Goal: Task Accomplishment & Management: Use online tool/utility

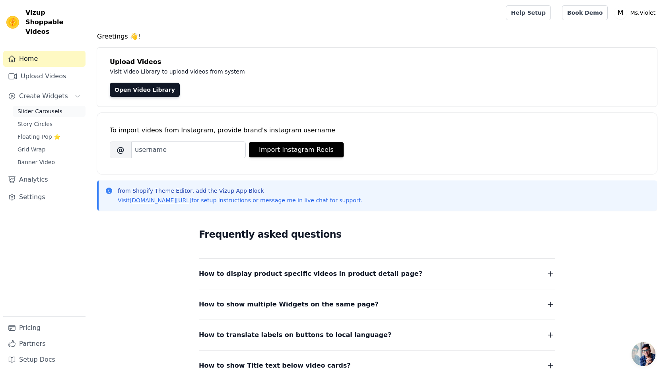
click at [45, 107] on span "Slider Carousels" at bounding box center [39, 111] width 45 height 8
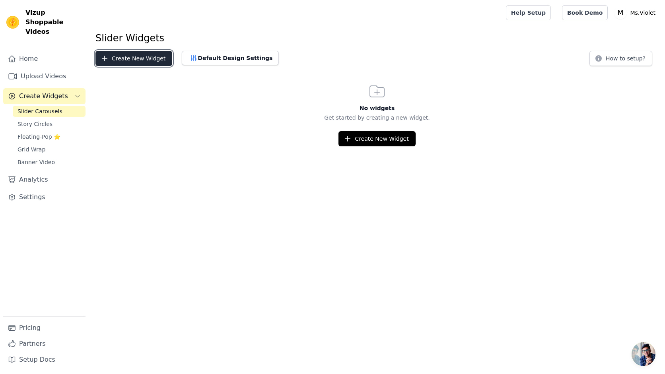
click at [158, 58] on button "Create New Widget" at bounding box center [133, 58] width 77 height 15
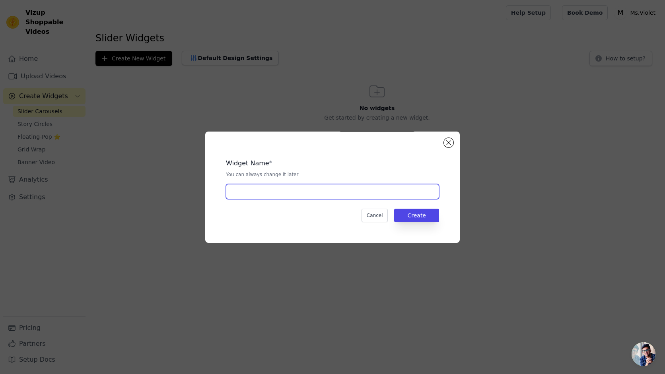
click at [273, 198] on input "text" at bounding box center [332, 191] width 213 height 15
type input "First"
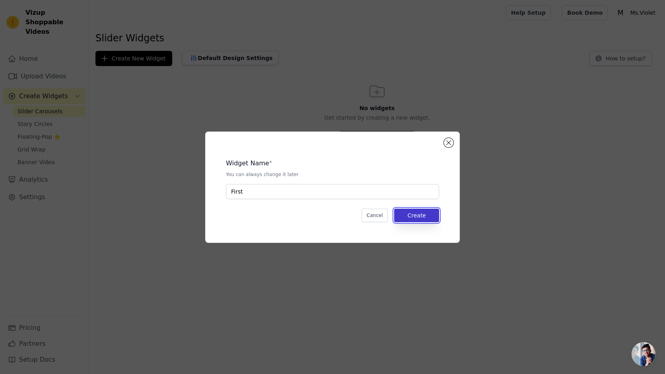
click at [421, 217] on button "Create" at bounding box center [416, 216] width 45 height 14
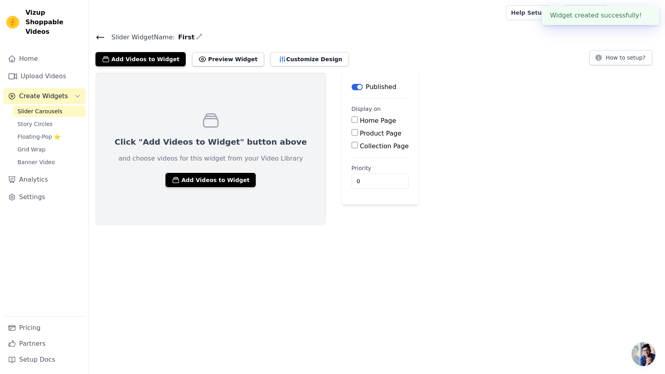
click at [361, 124] on div "Home Page" at bounding box center [379, 121] width 57 height 10
click at [360, 122] on label "Home Page" at bounding box center [378, 121] width 36 height 8
click at [351, 122] on input "Home Page" at bounding box center [354, 119] width 6 height 6
checkbox input "true"
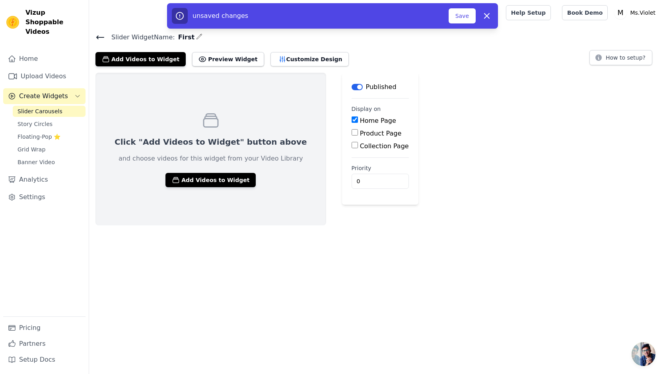
click at [360, 134] on label "Product Page" at bounding box center [381, 134] width 42 height 8
click at [351, 134] on input "Product Page" at bounding box center [354, 132] width 6 height 6
checkbox input "true"
click at [463, 17] on button "Save" at bounding box center [461, 15] width 27 height 15
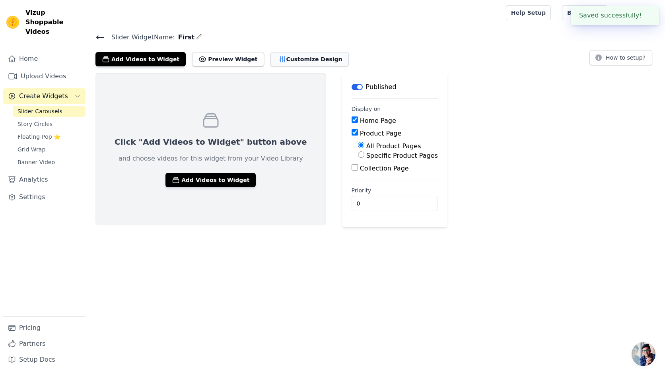
click at [308, 55] on button "Customize Design" at bounding box center [309, 59] width 78 height 14
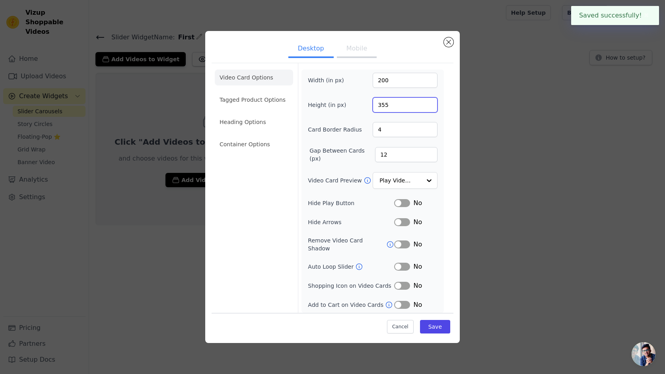
click at [397, 105] on input "355" at bounding box center [404, 104] width 65 height 15
type input "600"
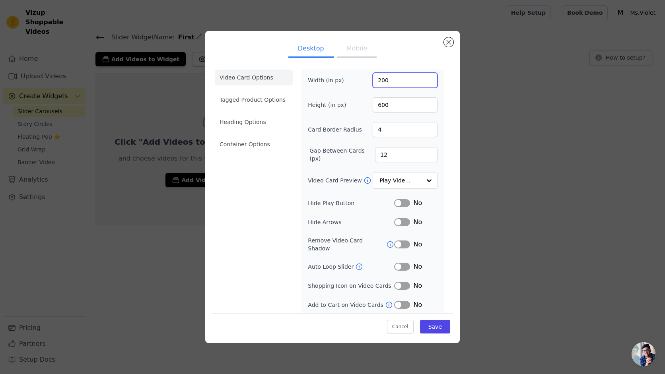
click at [400, 83] on input "200" at bounding box center [404, 80] width 65 height 15
type input "350"
click at [403, 263] on button "Label" at bounding box center [402, 267] width 16 height 8
click at [406, 282] on button "Label" at bounding box center [402, 286] width 16 height 8
click at [407, 301] on button "Label" at bounding box center [402, 305] width 16 height 8
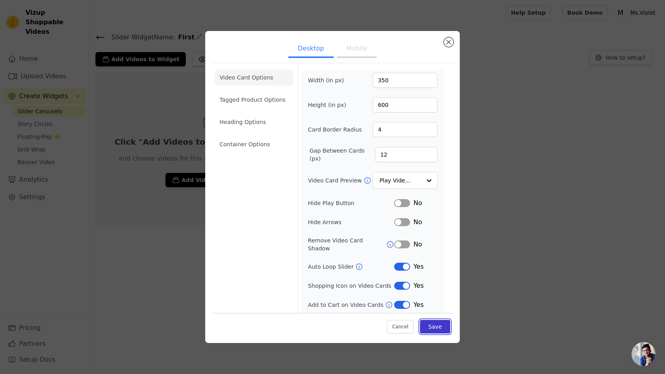
click at [432, 323] on button "Save" at bounding box center [435, 327] width 30 height 14
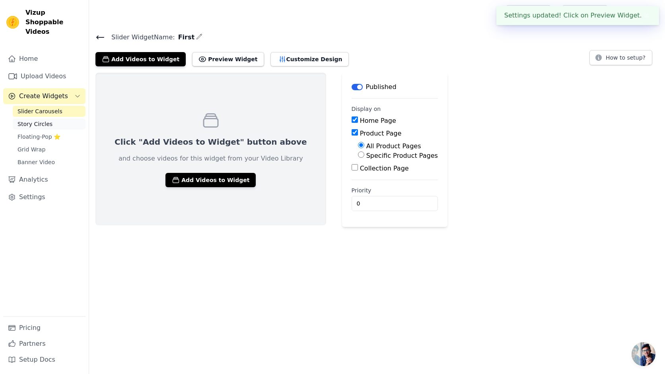
click at [25, 120] on span "Story Circles" at bounding box center [34, 124] width 35 height 8
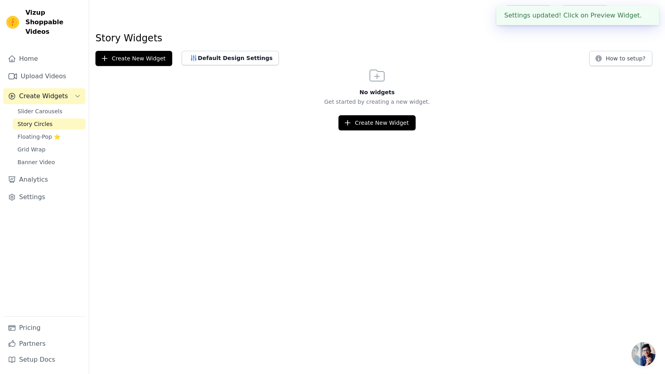
click at [140, 68] on div "No widgets Get started by creating a new widget. Create New Widget" at bounding box center [377, 98] width 576 height 64
click at [140, 62] on button "Create New Widget" at bounding box center [133, 58] width 77 height 15
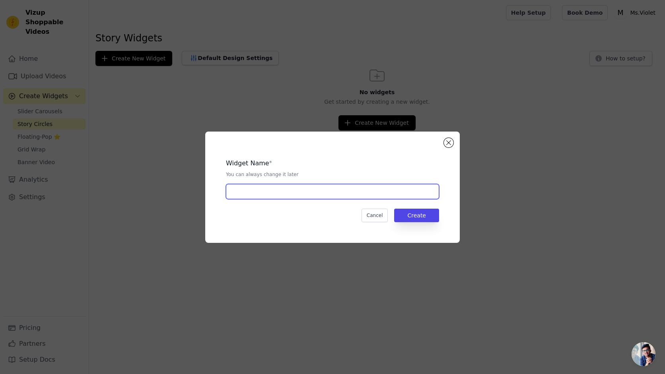
click at [319, 193] on input "text" at bounding box center [332, 191] width 213 height 15
type input "Story"
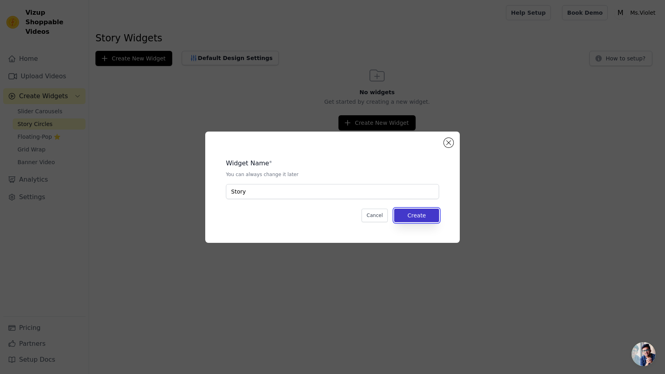
click at [421, 211] on button "Create" at bounding box center [416, 216] width 45 height 14
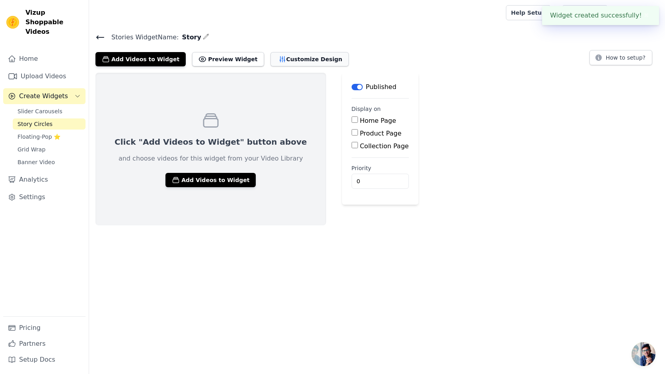
click at [272, 58] on button "Customize Design" at bounding box center [309, 59] width 78 height 14
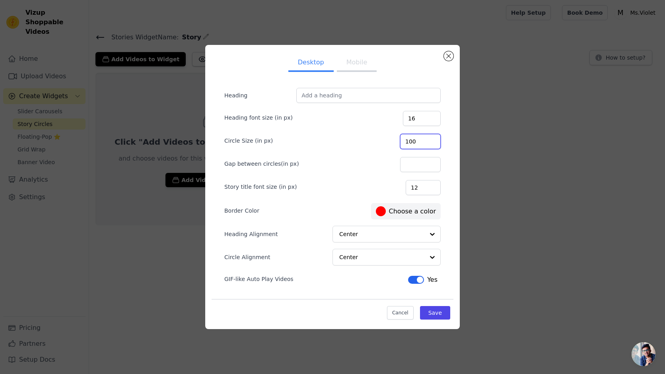
type input "100"
click at [431, 141] on input "100" at bounding box center [420, 141] width 41 height 15
click at [379, 257] on input "Circle Alignment" at bounding box center [381, 257] width 84 height 16
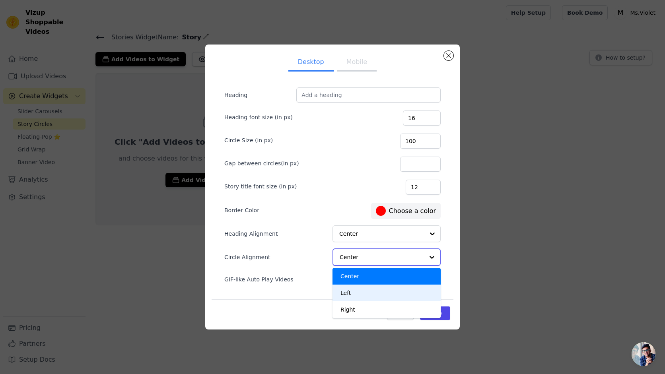
click at [364, 295] on div "Left" at bounding box center [386, 293] width 108 height 17
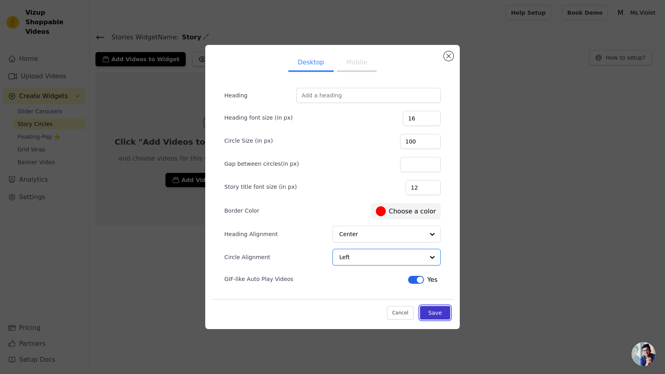
click at [428, 315] on button "Save" at bounding box center [435, 313] width 30 height 14
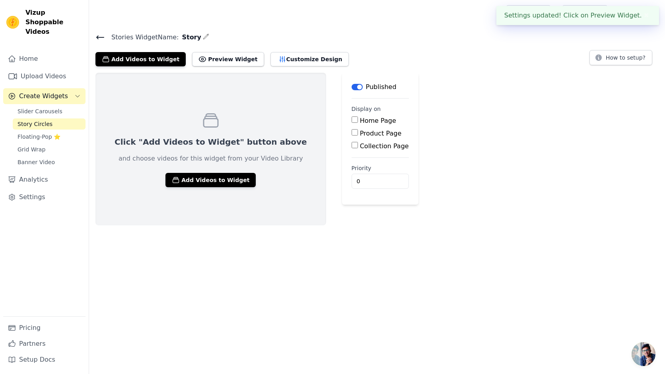
click at [360, 136] on label "Product Page" at bounding box center [381, 134] width 42 height 8
click at [351, 136] on input "Product Page" at bounding box center [354, 132] width 6 height 6
checkbox input "true"
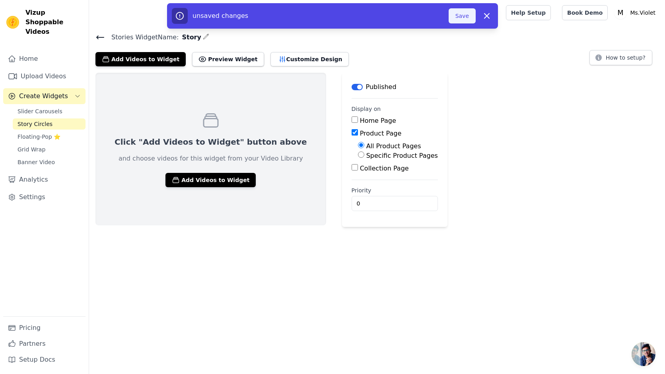
click at [462, 14] on button "Save" at bounding box center [461, 15] width 27 height 15
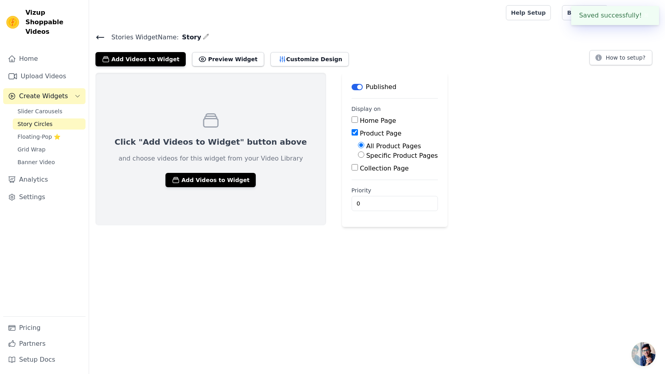
click at [360, 117] on label "Home Page" at bounding box center [378, 121] width 36 height 8
click at [351, 117] on input "Home Page" at bounding box center [354, 119] width 6 height 6
checkbox input "true"
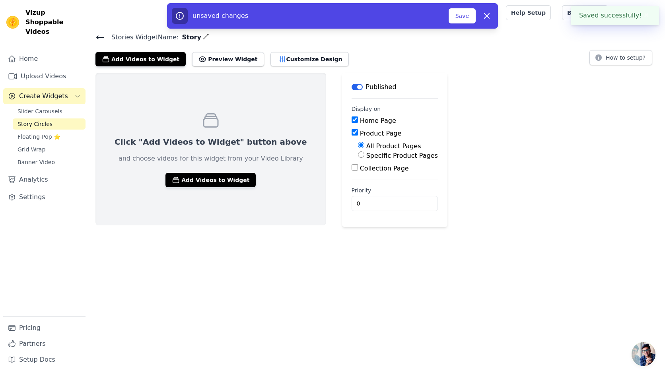
click at [360, 167] on label "Collection Page" at bounding box center [384, 169] width 49 height 8
click at [351, 167] on input "Collection Page" at bounding box center [354, 167] width 6 height 6
checkbox input "true"
click at [456, 19] on button "Save" at bounding box center [461, 15] width 27 height 15
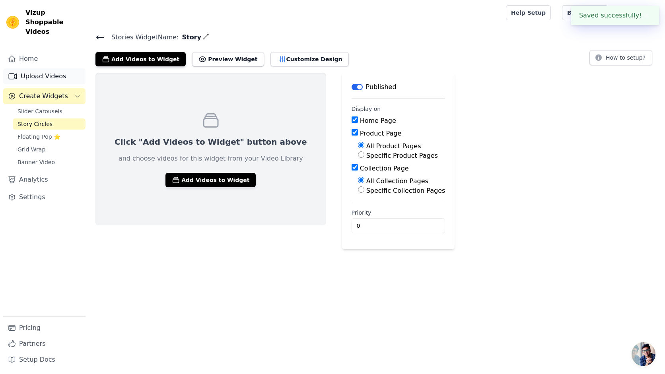
click at [36, 68] on link "Upload Videos" at bounding box center [44, 76] width 82 height 16
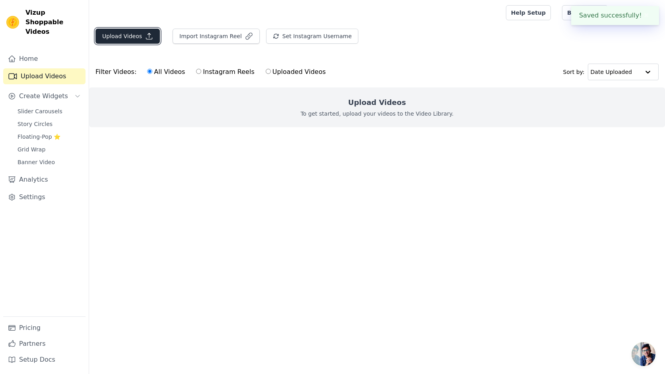
click at [126, 33] on button "Upload Videos" at bounding box center [127, 36] width 64 height 15
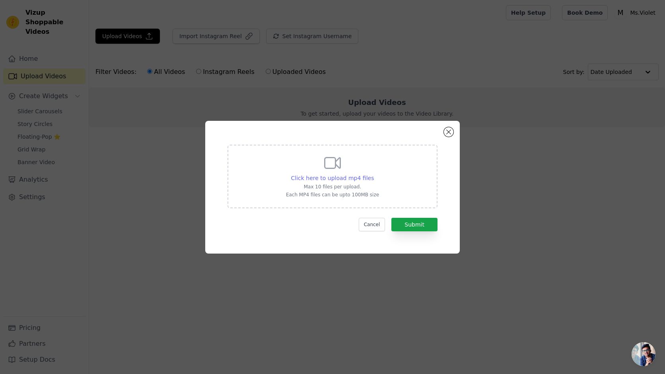
click at [355, 180] on span "Click here to upload mp4 files" at bounding box center [332, 178] width 83 height 6
click at [373, 174] on input "Click here to upload mp4 files Max 10 files per upload. Each MP4 files can be u…" at bounding box center [373, 174] width 0 height 0
type input "C:\fakepath\🚨 GIVEAWAY ALERT 🚨We’re giving away 2 Versa Violet Outfits from our…"
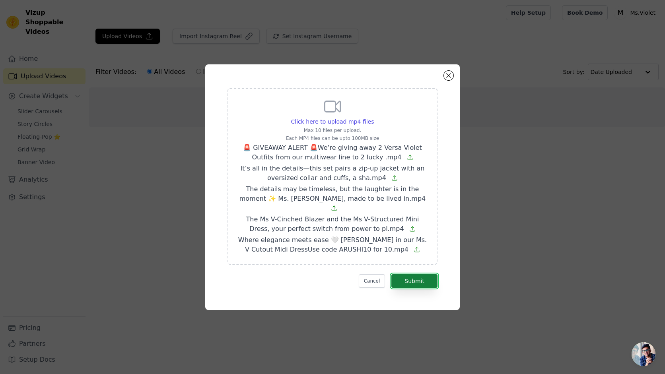
click at [406, 275] on button "Submit" at bounding box center [414, 281] width 46 height 14
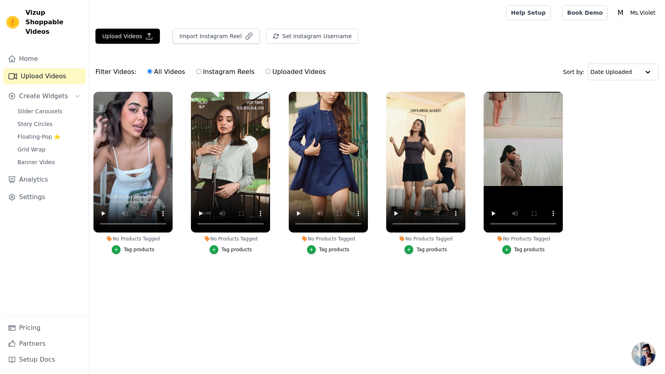
click at [138, 251] on div "Tag products" at bounding box center [139, 249] width 31 height 6
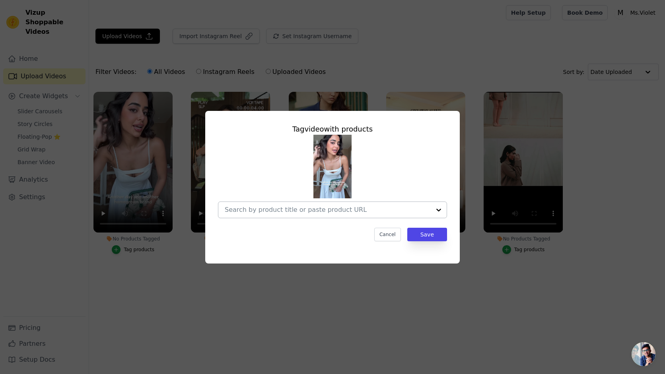
click at [360, 209] on input "No Products Tagged Tag video with products Cancel Save Tag products" at bounding box center [328, 210] width 206 height 8
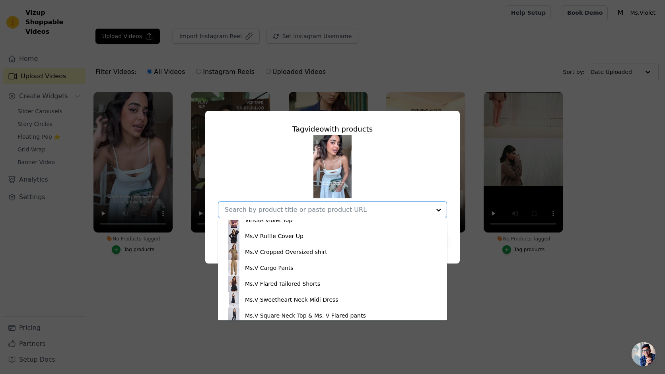
scroll to position [599, 0]
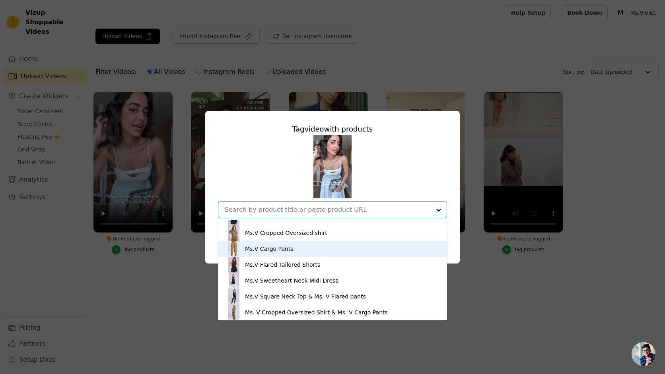
click at [565, 265] on div "Tag video with products Ms.V Corset Skirt Ms.V Cinched Blazer Ms.V Zip-Up Top M…" at bounding box center [332, 187] width 639 height 178
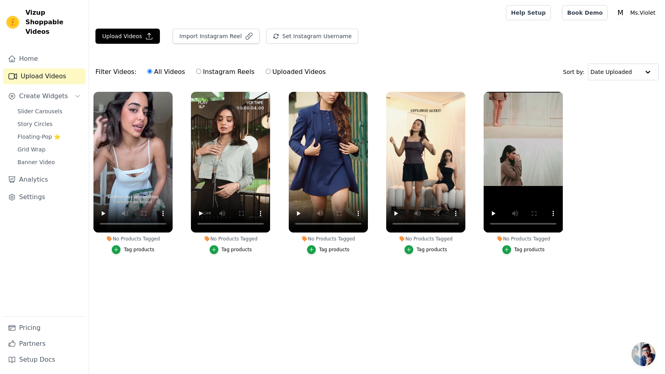
click at [138, 246] on div "Tag products" at bounding box center [139, 249] width 31 height 6
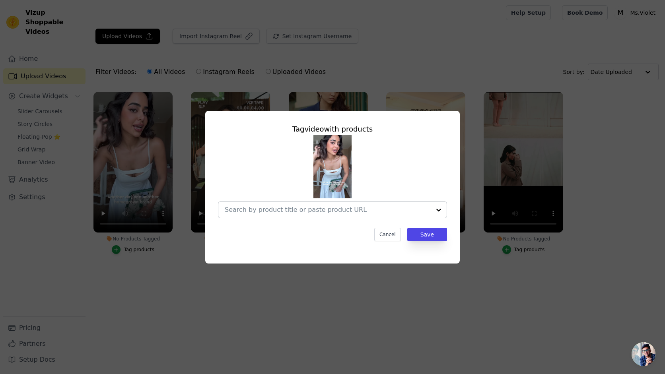
click at [275, 209] on input "No Products Tagged Tag video with products Cancel Save Tag products" at bounding box center [328, 210] width 206 height 8
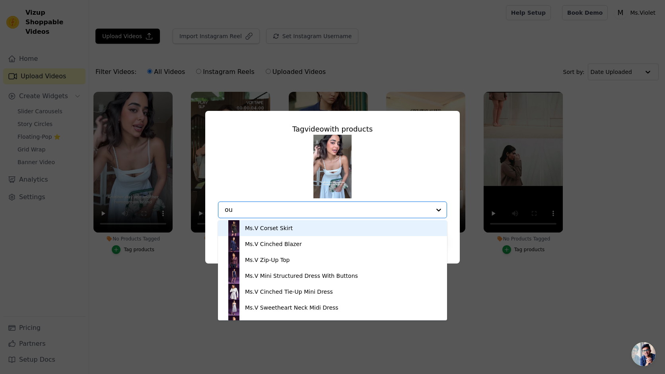
type input "out"
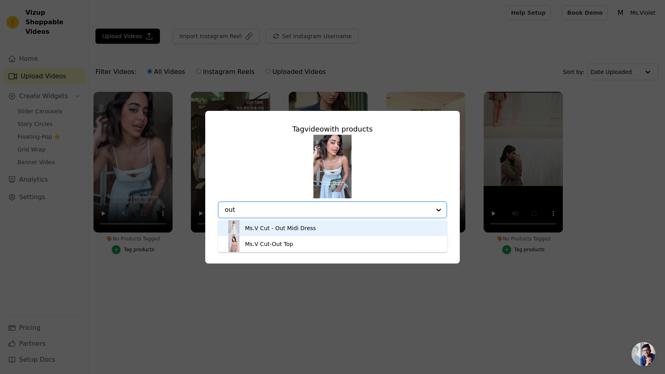
click at [302, 229] on div "Ms.V Cut - Out Midi Dress" at bounding box center [280, 228] width 71 height 8
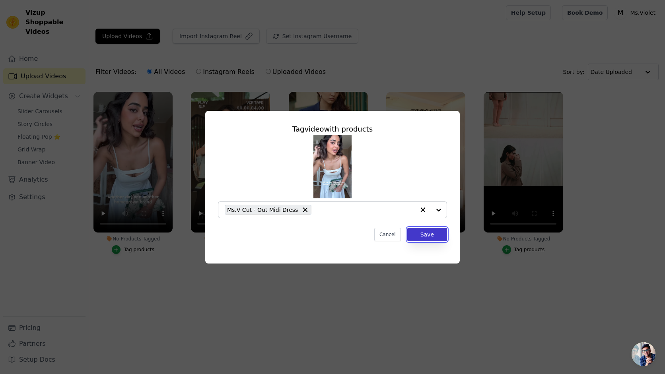
click at [426, 236] on button "Save" at bounding box center [427, 235] width 40 height 14
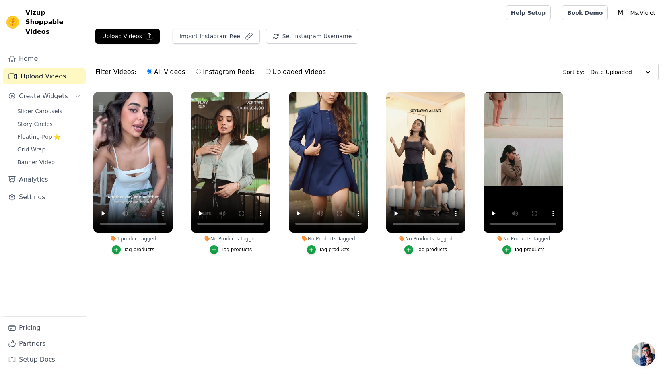
click at [238, 247] on div "Tag products" at bounding box center [236, 249] width 31 height 6
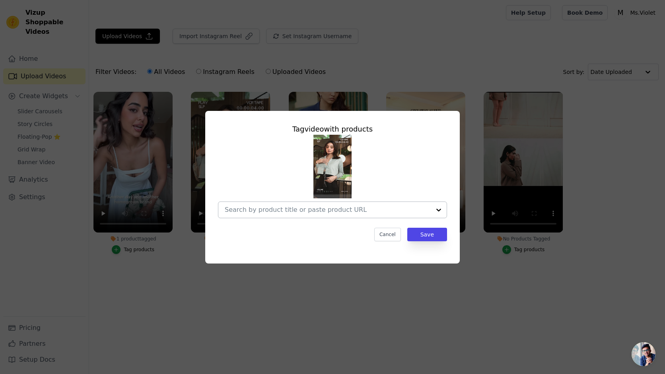
click at [281, 202] on div at bounding box center [328, 210] width 206 height 16
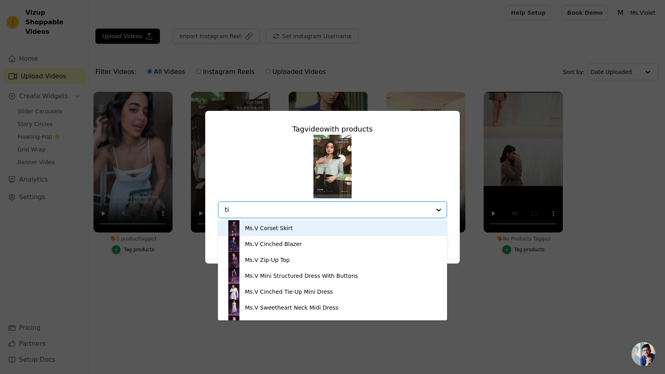
type input "tie"
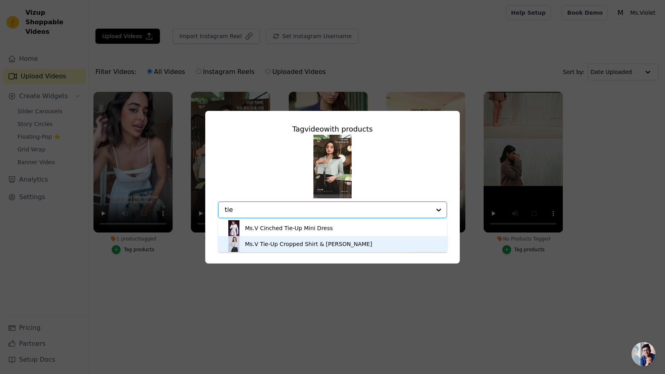
click at [262, 246] on div "Ms.V Tie-Up Cropped Shirt & [PERSON_NAME]" at bounding box center [308, 244] width 127 height 8
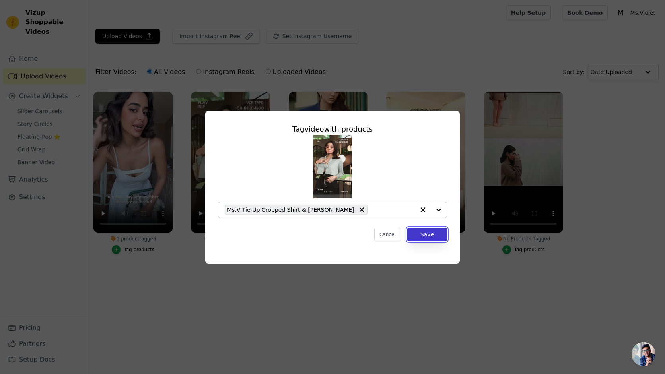
click at [424, 234] on button "Save" at bounding box center [427, 235] width 40 height 14
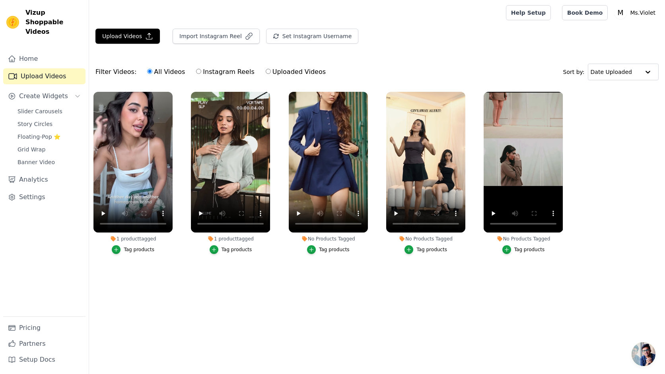
click at [339, 251] on div "Tag products" at bounding box center [334, 249] width 31 height 6
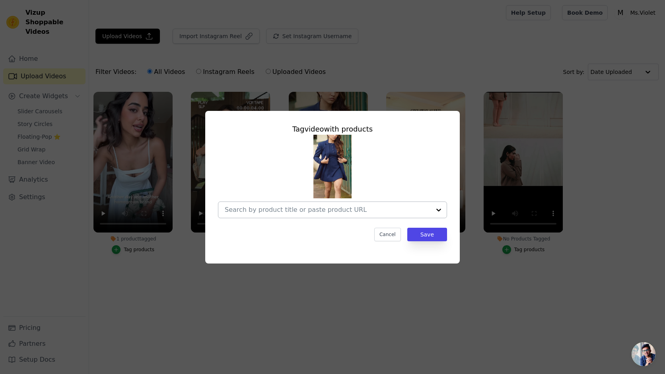
click at [335, 214] on div at bounding box center [328, 210] width 206 height 16
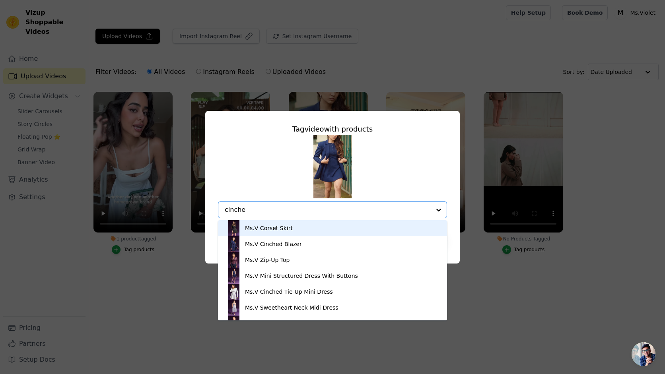
type input "cinched"
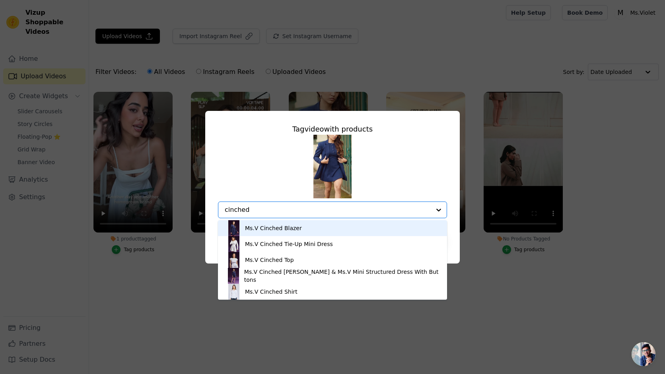
click at [295, 228] on div "Ms.V Cinched Blazer" at bounding box center [273, 228] width 57 height 8
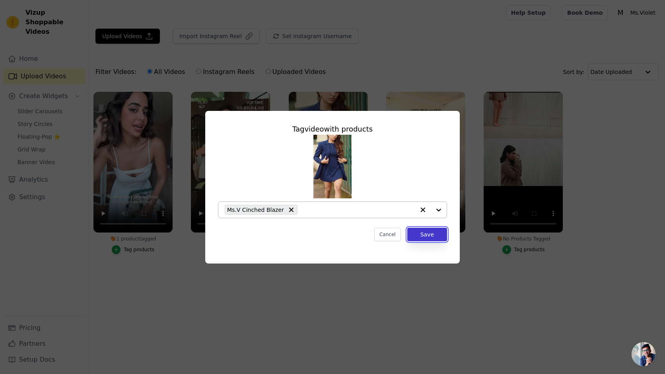
click at [425, 236] on button "Save" at bounding box center [427, 235] width 40 height 14
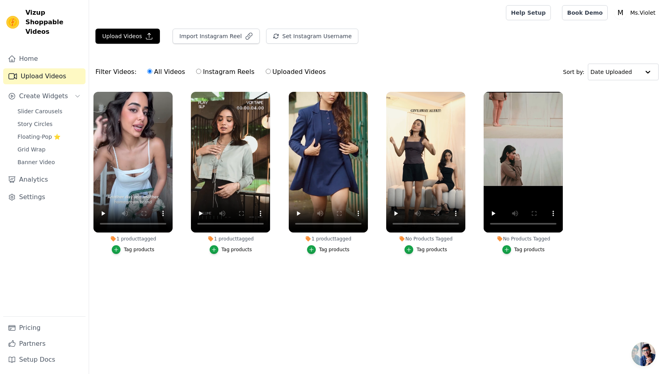
click at [426, 248] on div "Tag products" at bounding box center [431, 249] width 31 height 6
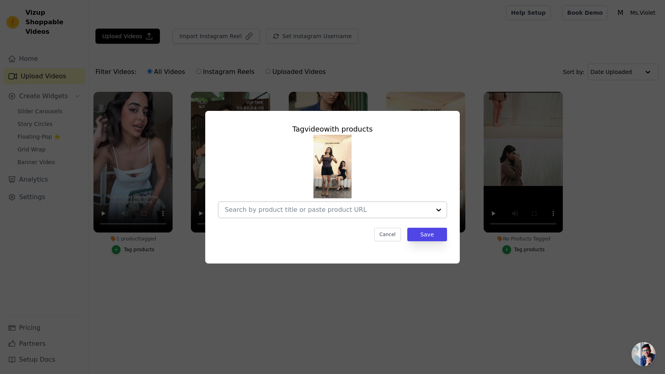
click at [376, 215] on div at bounding box center [328, 210] width 206 height 16
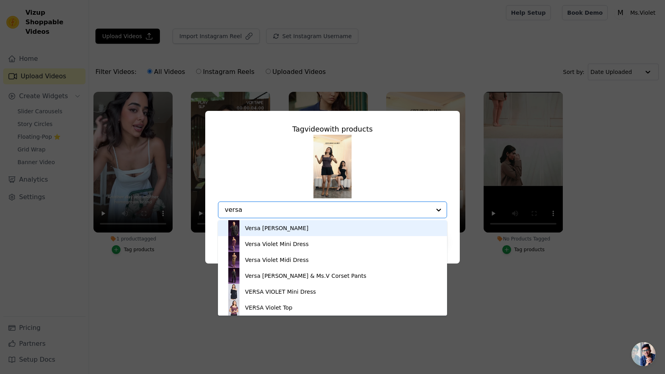
type input "versa"
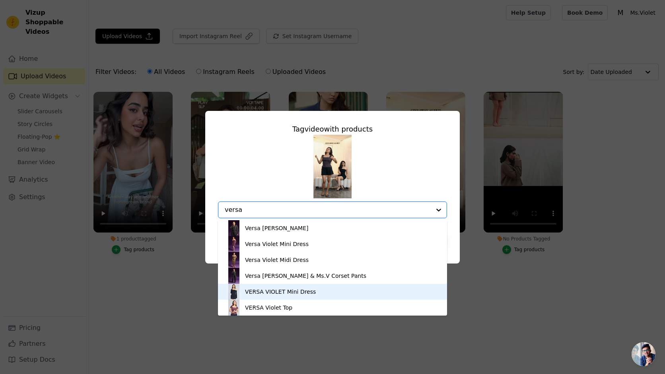
click at [295, 291] on div "VERSA VIOLET Mini Dress" at bounding box center [280, 292] width 71 height 8
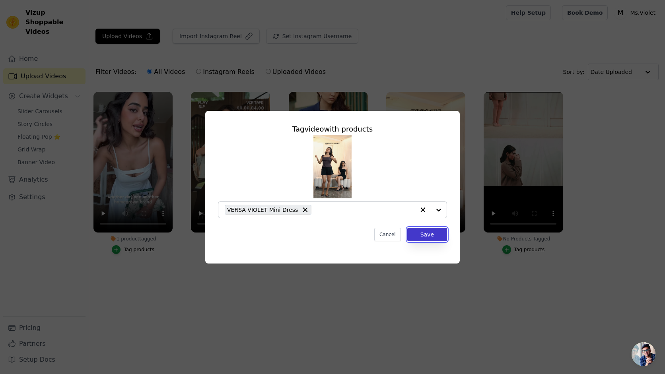
click at [424, 232] on button "Save" at bounding box center [427, 235] width 40 height 14
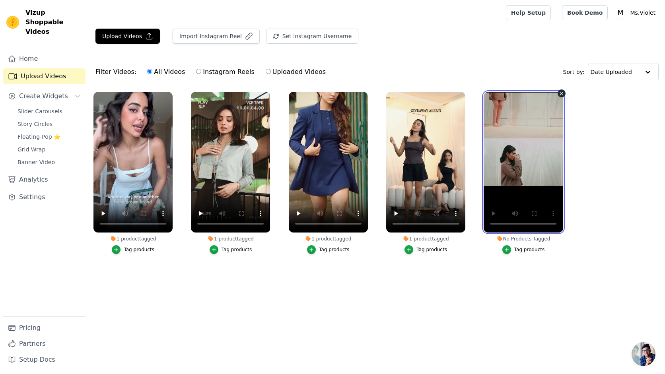
click at [521, 180] on video at bounding box center [522, 162] width 79 height 141
click at [525, 250] on div "Tag products" at bounding box center [529, 249] width 31 height 6
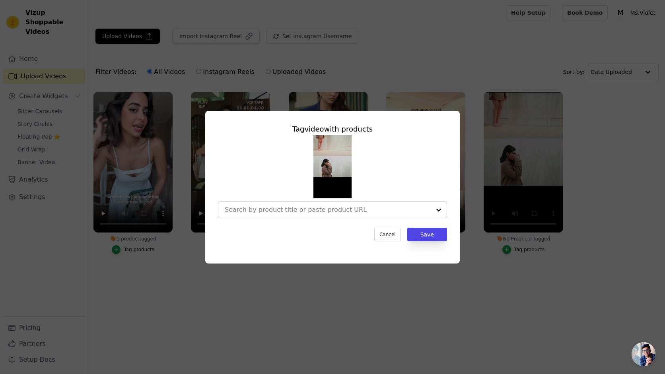
click at [363, 213] on input "No Products Tagged Tag video with products Cancel Save Tag products" at bounding box center [328, 210] width 206 height 8
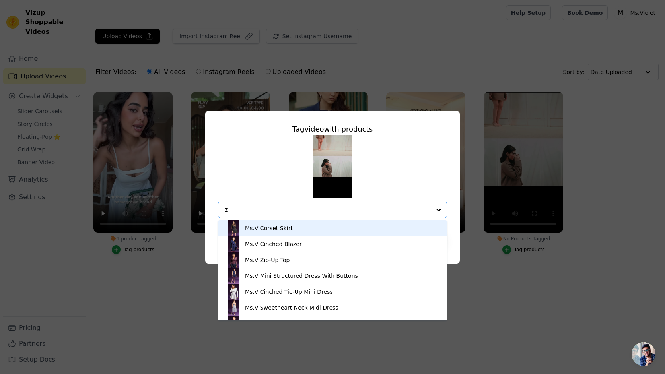
type input "zip"
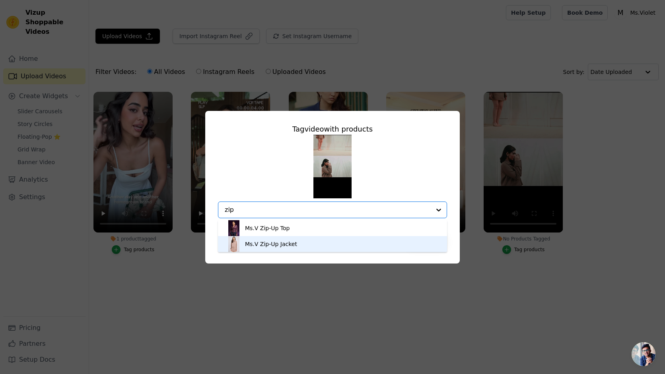
click at [273, 241] on div "Ms.V Zip-Up Jacket" at bounding box center [271, 244] width 52 height 8
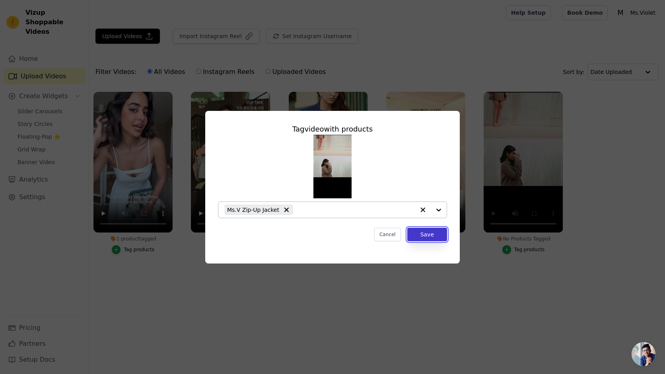
click at [419, 236] on button "Save" at bounding box center [427, 235] width 40 height 14
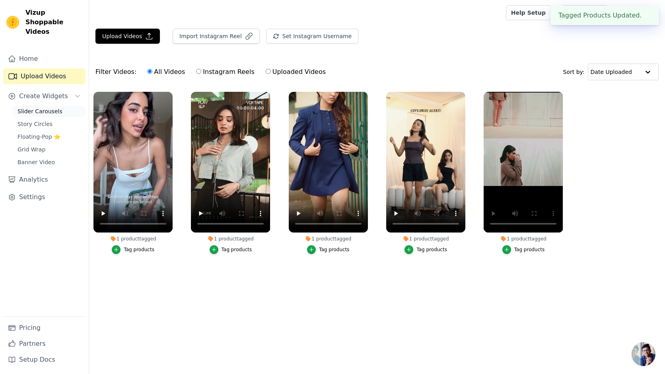
click at [46, 107] on span "Slider Carousels" at bounding box center [39, 111] width 45 height 8
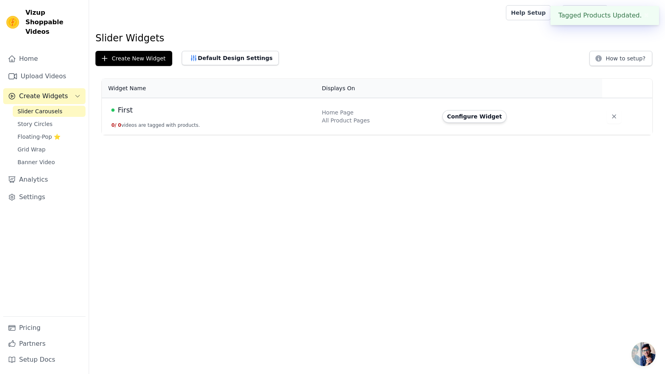
click at [178, 113] on div "First" at bounding box center [211, 110] width 201 height 11
click at [477, 116] on button "Configure Widget" at bounding box center [474, 116] width 64 height 13
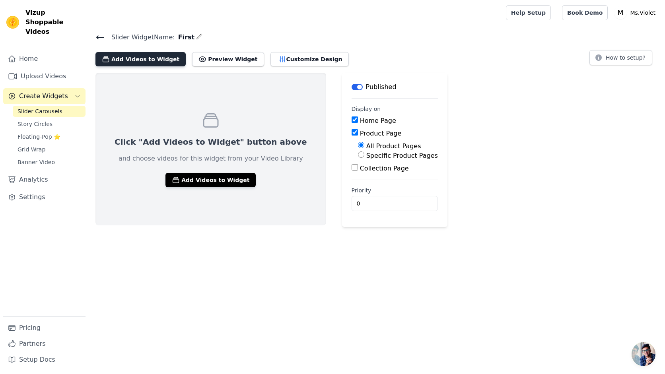
click at [158, 59] on button "Add Videos to Widget" at bounding box center [140, 59] width 90 height 14
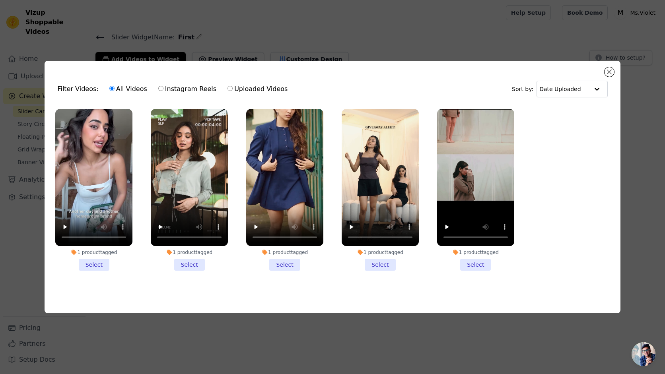
click at [96, 265] on li "1 product tagged Select" at bounding box center [93, 190] width 77 height 162
click at [0, 0] on input "1 product tagged Select" at bounding box center [0, 0] width 0 height 0
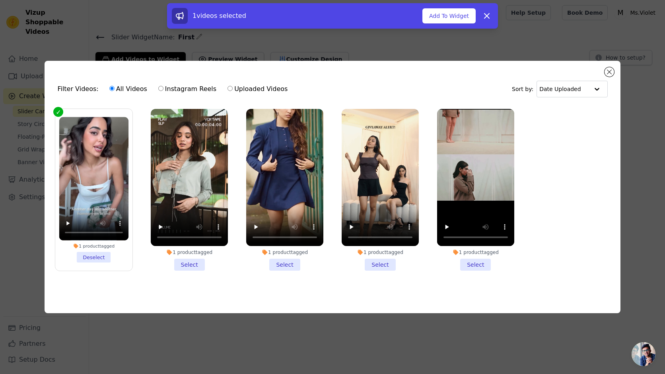
click at [184, 266] on li "1 product tagged Select" at bounding box center [189, 190] width 77 height 162
click at [0, 0] on input "1 product tagged Select" at bounding box center [0, 0] width 0 height 0
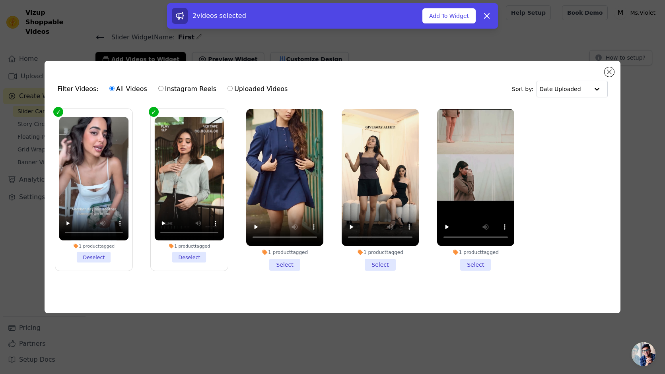
click at [287, 262] on li "1 product tagged Select" at bounding box center [284, 190] width 77 height 162
click at [0, 0] on input "1 product tagged Select" at bounding box center [0, 0] width 0 height 0
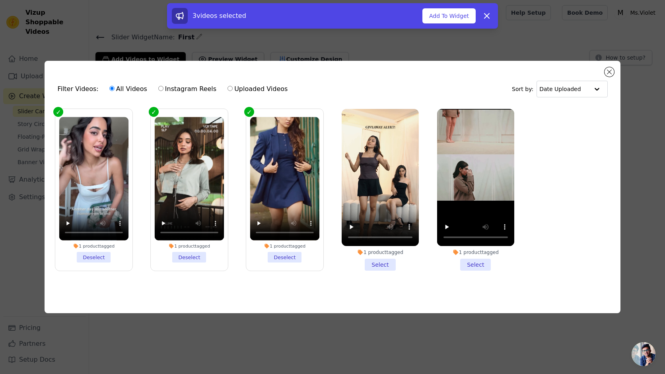
click at [383, 267] on li "1 product tagged Select" at bounding box center [379, 190] width 77 height 162
click at [0, 0] on input "1 product tagged Select" at bounding box center [0, 0] width 0 height 0
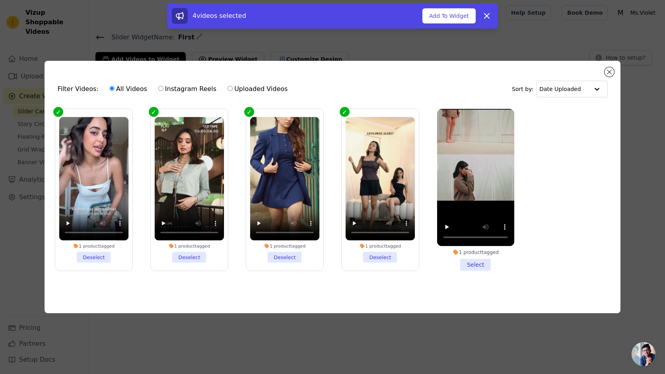
click at [481, 267] on li "1 product tagged Select" at bounding box center [475, 190] width 77 height 162
click at [0, 0] on input "1 product tagged Select" at bounding box center [0, 0] width 0 height 0
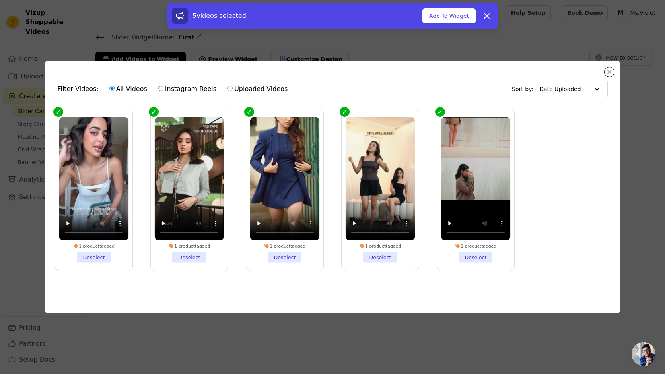
click at [450, 8] on div "5 videos selected Add To Widget Dismiss" at bounding box center [332, 15] width 331 height 25
click at [450, 14] on button "Add To Widget" at bounding box center [448, 15] width 53 height 15
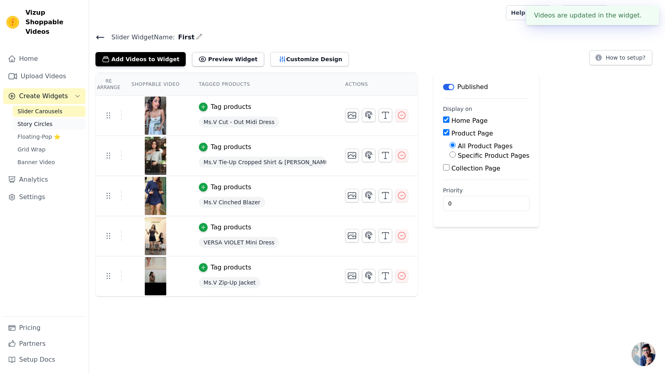
click at [39, 120] on span "Story Circles" at bounding box center [34, 124] width 35 height 8
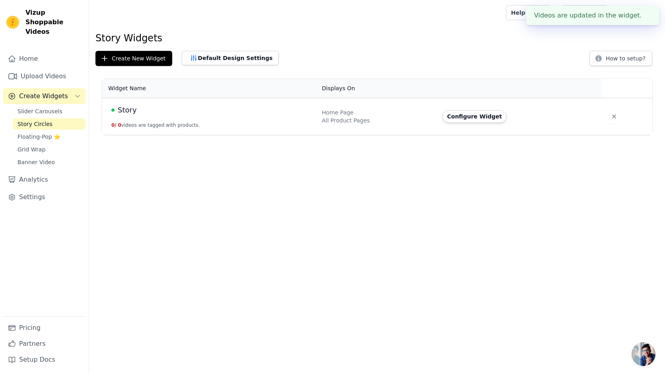
click at [165, 117] on td "Story 0 / 0 videos are tagged with products." at bounding box center [209, 116] width 215 height 37
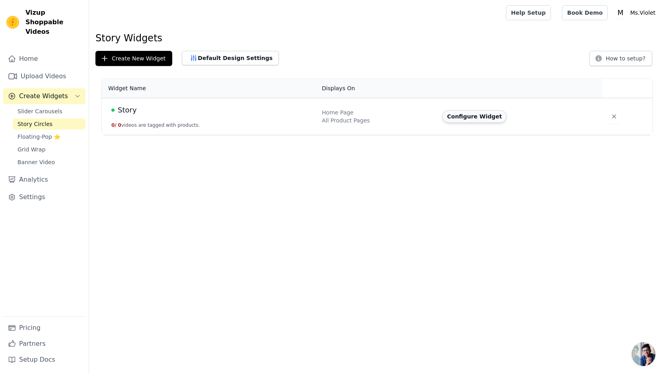
click at [456, 117] on button "Configure Widget" at bounding box center [474, 116] width 64 height 13
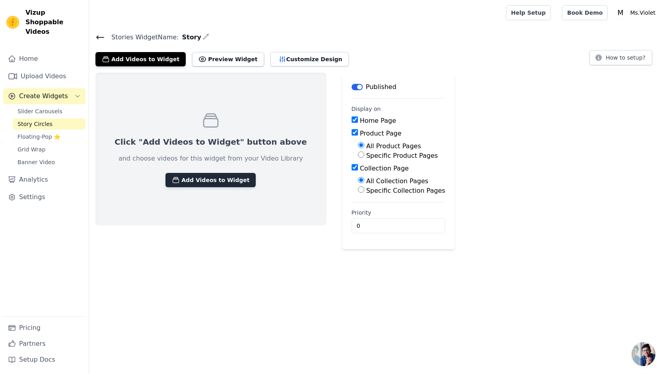
click at [212, 173] on button "Add Videos to Widget" at bounding box center [210, 180] width 90 height 14
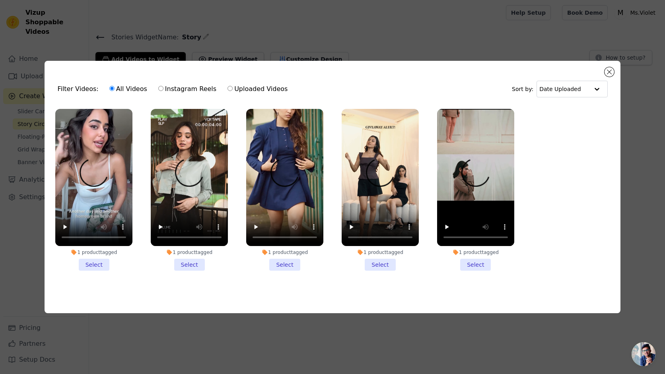
click at [99, 266] on li "1 product tagged Select" at bounding box center [93, 190] width 77 height 162
click at [0, 0] on input "1 product tagged Select" at bounding box center [0, 0] width 0 height 0
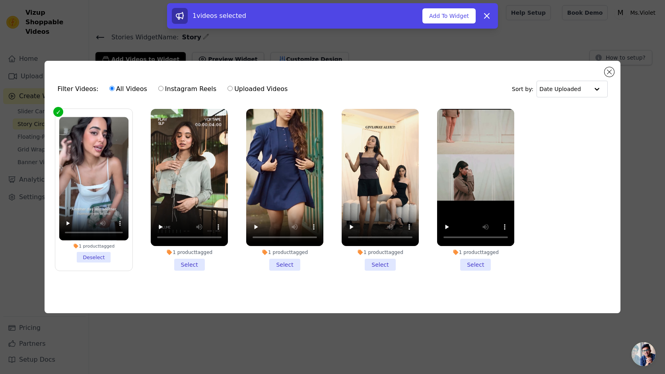
click at [191, 259] on li "1 product tagged Select" at bounding box center [189, 190] width 77 height 162
click at [0, 0] on input "1 product tagged Select" at bounding box center [0, 0] width 0 height 0
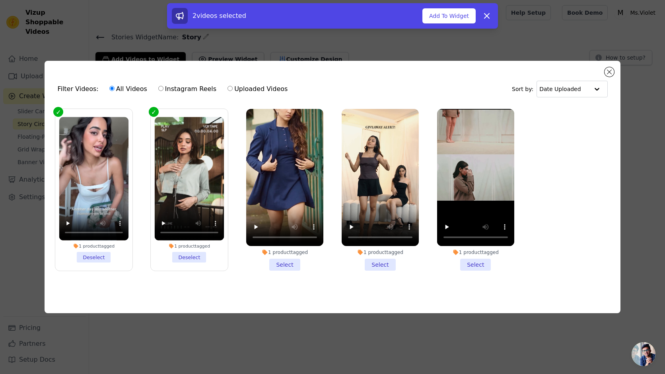
click at [295, 272] on div "1 product tagged Select" at bounding box center [285, 190] width 86 height 171
click at [294, 262] on li "1 product tagged Select" at bounding box center [284, 190] width 77 height 162
click at [0, 0] on input "1 product tagged Select" at bounding box center [0, 0] width 0 height 0
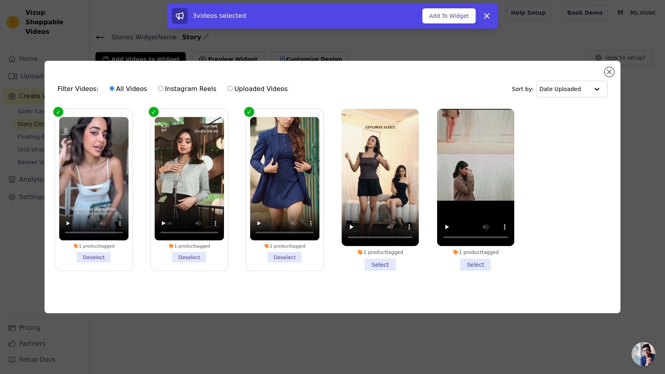
click at [380, 264] on li "1 product tagged Select" at bounding box center [379, 190] width 77 height 162
click at [0, 0] on input "1 product tagged Select" at bounding box center [0, 0] width 0 height 0
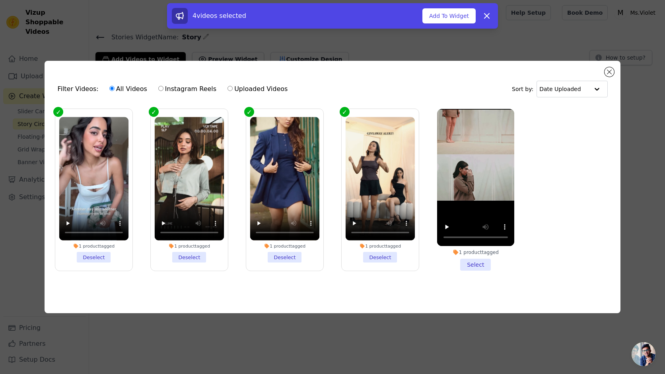
click at [477, 263] on li "1 product tagged Select" at bounding box center [475, 190] width 77 height 162
click at [0, 0] on input "1 product tagged Select" at bounding box center [0, 0] width 0 height 0
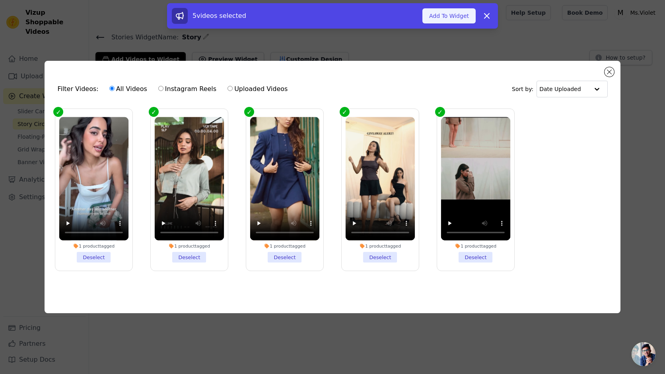
click at [444, 13] on button "Add To Widget" at bounding box center [448, 15] width 53 height 15
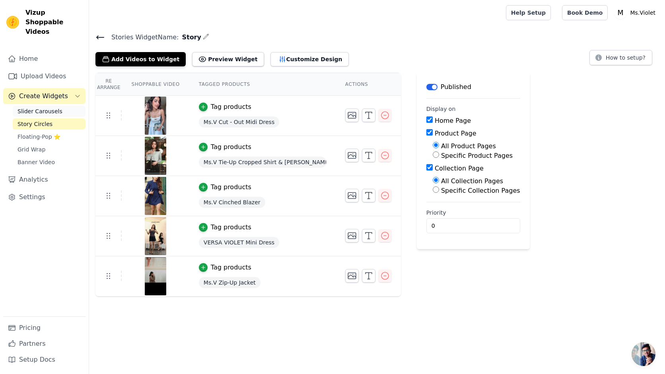
click at [49, 107] on span "Slider Carousels" at bounding box center [39, 111] width 45 height 8
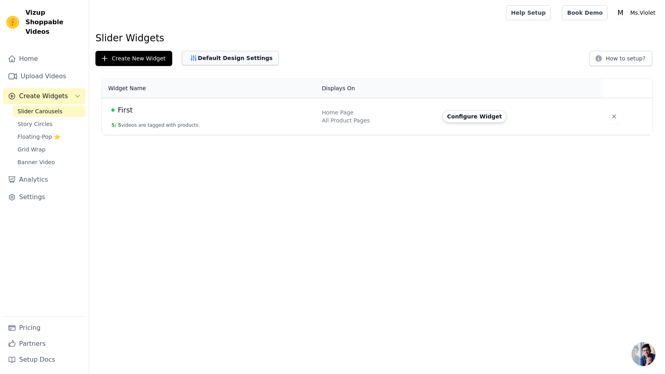
click at [240, 57] on button "Default Design Settings" at bounding box center [230, 58] width 97 height 14
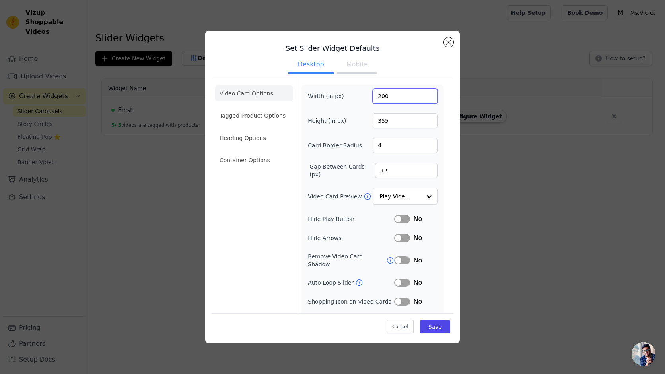
click at [400, 100] on input "200" at bounding box center [404, 96] width 65 height 15
type input "300"
click at [349, 133] on div "Width (in px) 300 Height (in px) 355 Card Border Radius 4 Gap Between Cards (px…" at bounding box center [373, 207] width 130 height 237
click at [399, 124] on input "355" at bounding box center [404, 120] width 65 height 15
type input "400"
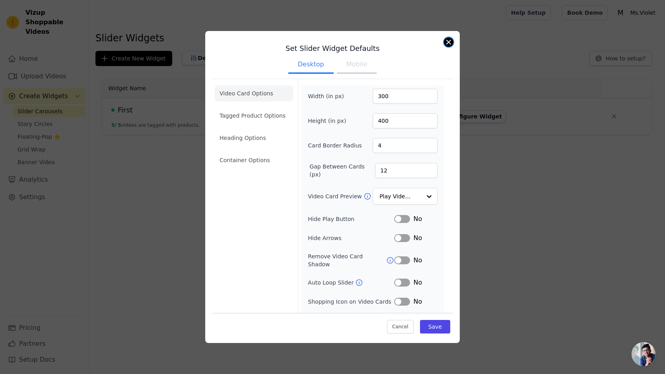
click at [448, 40] on button "Close modal" at bounding box center [449, 42] width 10 height 10
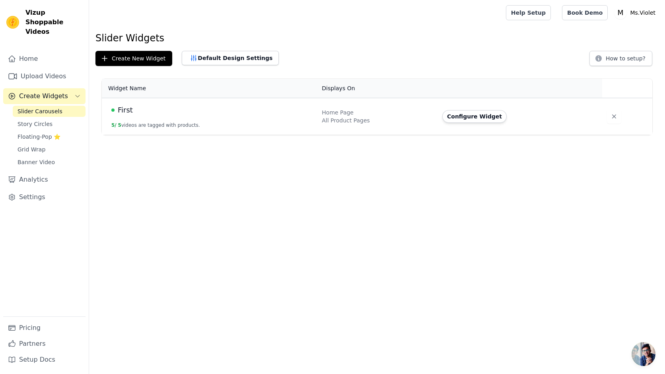
click at [236, 115] on div "First" at bounding box center [211, 110] width 201 height 11
click at [476, 119] on button "Configure Widget" at bounding box center [474, 116] width 64 height 13
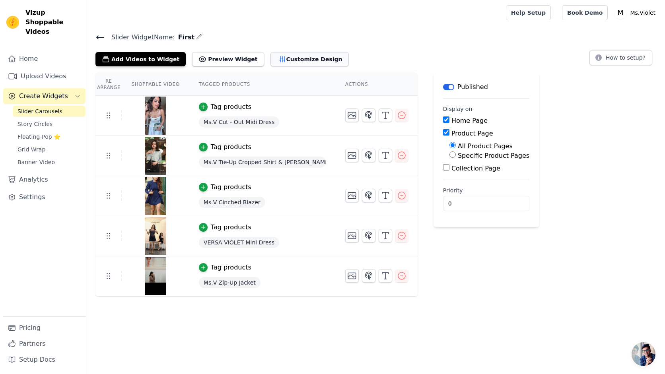
click at [298, 63] on button "Customize Design" at bounding box center [309, 59] width 78 height 14
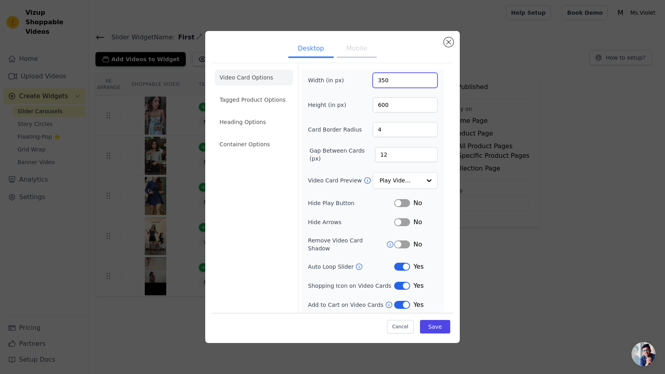
click at [406, 87] on input "350" at bounding box center [404, 80] width 65 height 15
type input "300"
click at [431, 331] on button "Save" at bounding box center [435, 327] width 30 height 14
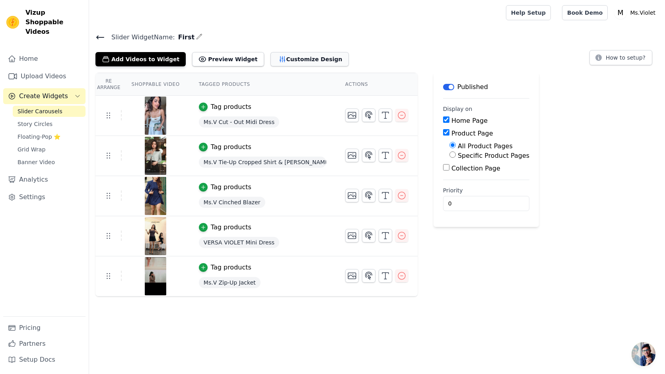
click at [285, 56] on button "Customize Design" at bounding box center [309, 59] width 78 height 14
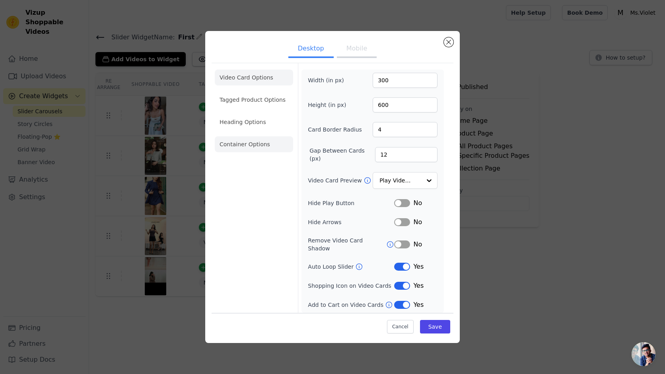
click at [240, 145] on li "Container Options" at bounding box center [254, 144] width 78 height 16
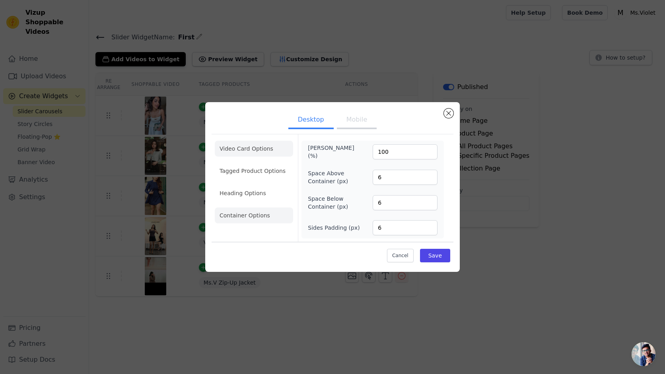
click at [237, 147] on li "Video Card Options" at bounding box center [254, 149] width 78 height 16
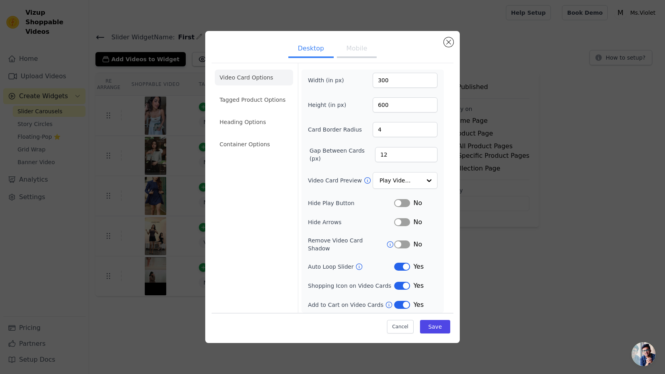
click at [356, 47] on button "Mobile" at bounding box center [357, 49] width 40 height 17
click at [312, 50] on button "Desktop" at bounding box center [310, 49] width 45 height 17
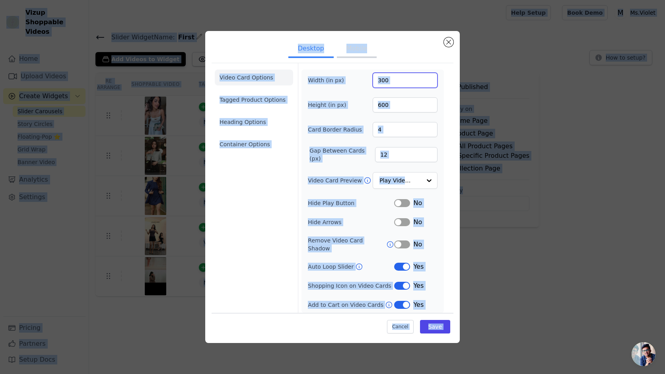
click at [404, 78] on input "300" at bounding box center [404, 80] width 65 height 15
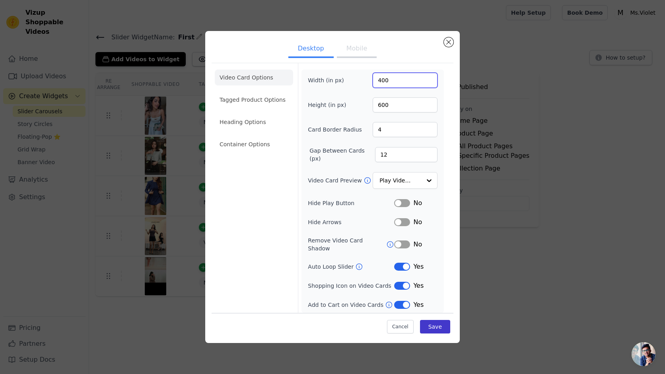
type input "400"
click at [442, 324] on button "Save" at bounding box center [435, 327] width 30 height 14
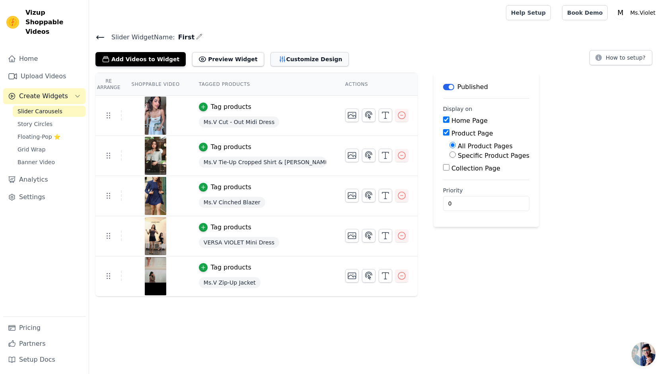
click at [312, 63] on button "Customize Design" at bounding box center [309, 59] width 78 height 14
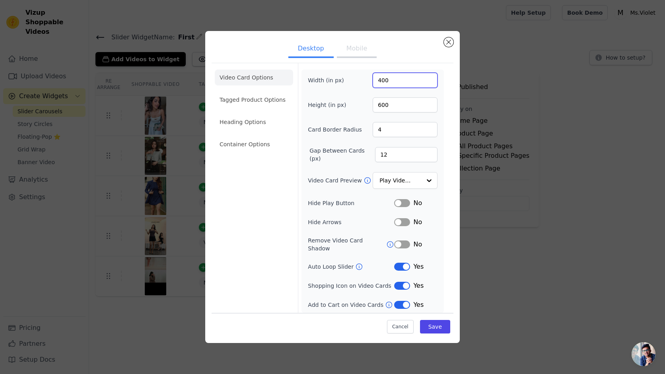
click at [393, 83] on input "400" at bounding box center [404, 80] width 65 height 15
type input "450"
type input "700"
click at [439, 330] on button "Save" at bounding box center [435, 327] width 30 height 14
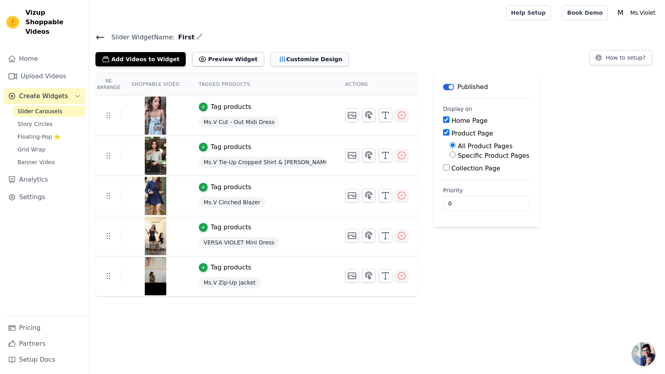
click at [302, 57] on button "Customize Design" at bounding box center [309, 59] width 78 height 14
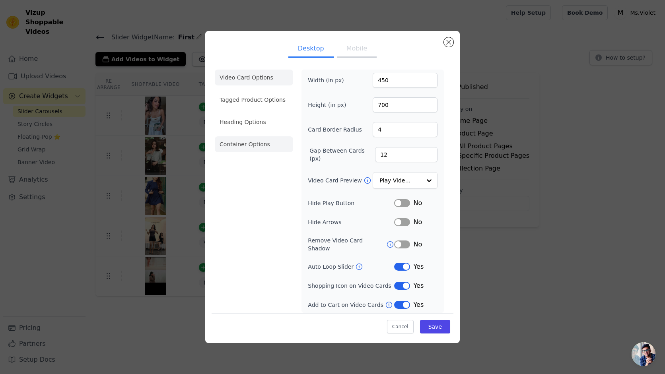
click at [235, 140] on li "Container Options" at bounding box center [254, 144] width 78 height 16
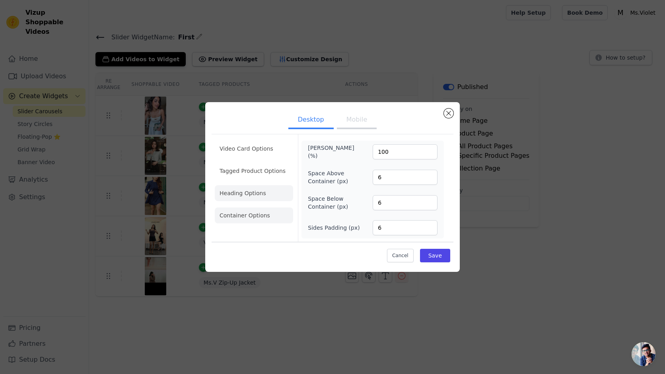
click at [241, 190] on li "Heading Options" at bounding box center [254, 193] width 78 height 16
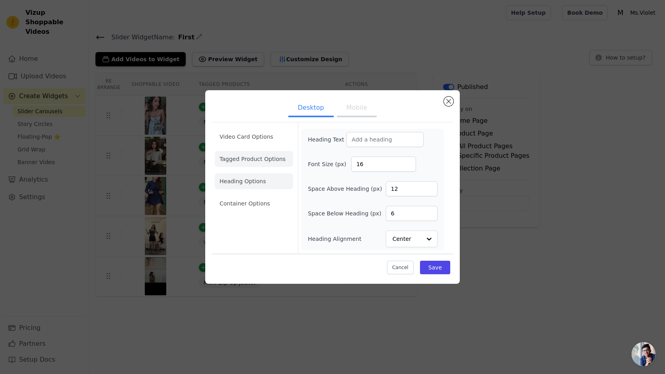
click at [248, 161] on li "Tagged Product Options" at bounding box center [254, 159] width 78 height 16
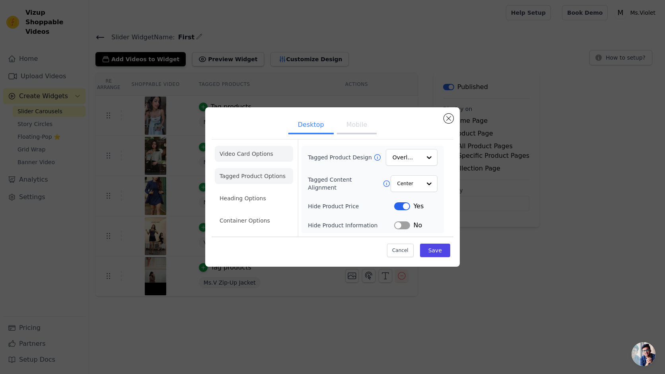
click at [249, 155] on li "Video Card Options" at bounding box center [254, 154] width 78 height 16
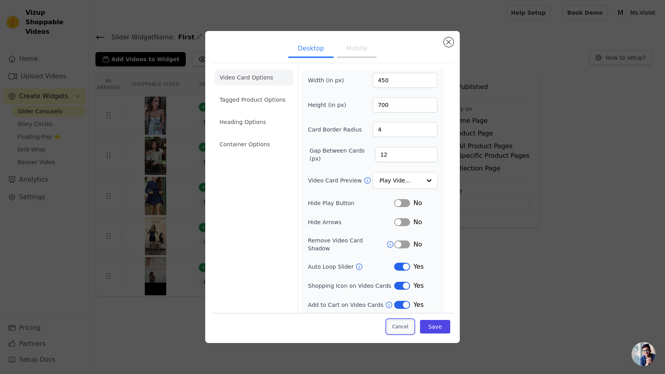
click at [402, 322] on button "Cancel" at bounding box center [400, 327] width 27 height 14
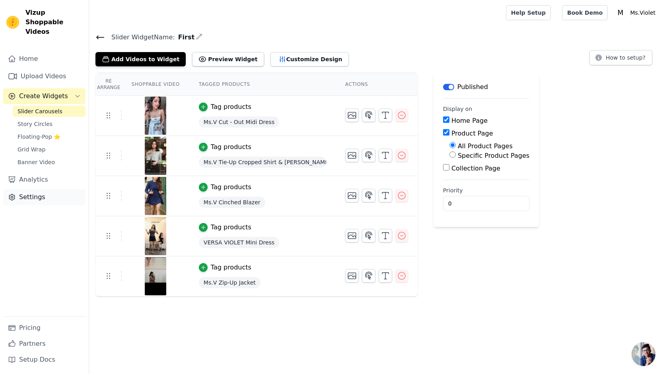
click at [35, 189] on link "Settings" at bounding box center [44, 197] width 82 height 16
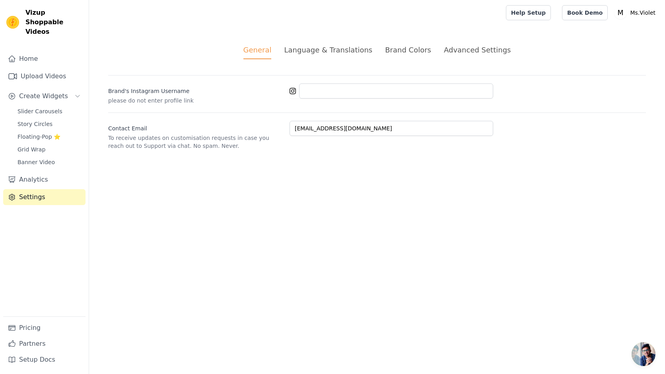
click at [489, 48] on div "Advanced Settings" at bounding box center [477, 50] width 67 height 11
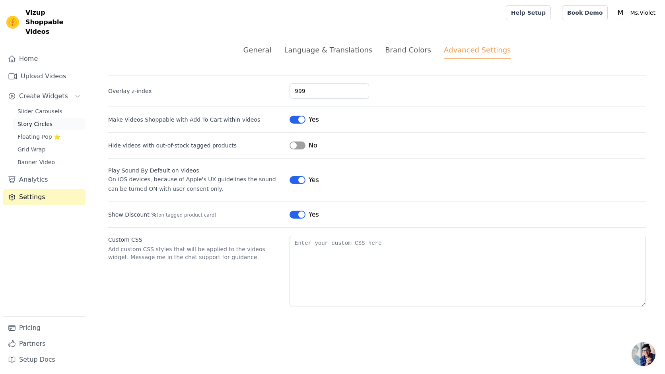
click at [31, 120] on span "Story Circles" at bounding box center [34, 124] width 35 height 8
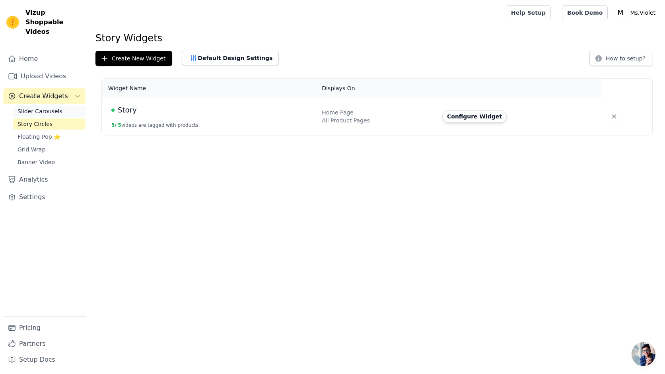
click at [42, 107] on span "Slider Carousels" at bounding box center [39, 111] width 45 height 8
click at [218, 59] on button "Default Design Settings" at bounding box center [230, 58] width 97 height 14
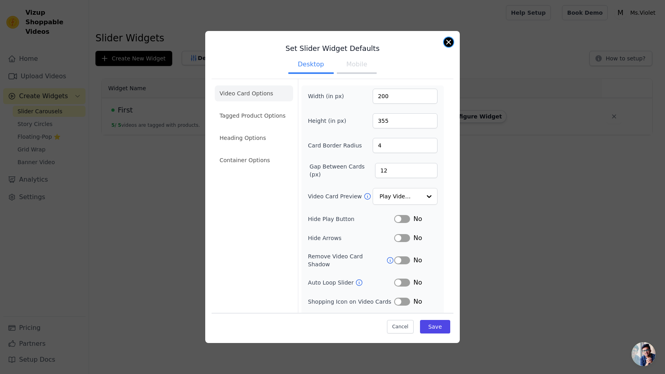
click at [450, 42] on button "Close modal" at bounding box center [449, 42] width 10 height 10
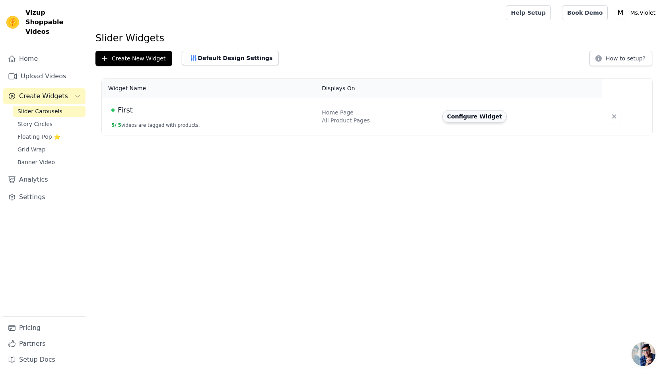
click at [483, 118] on button "Configure Widget" at bounding box center [474, 116] width 64 height 13
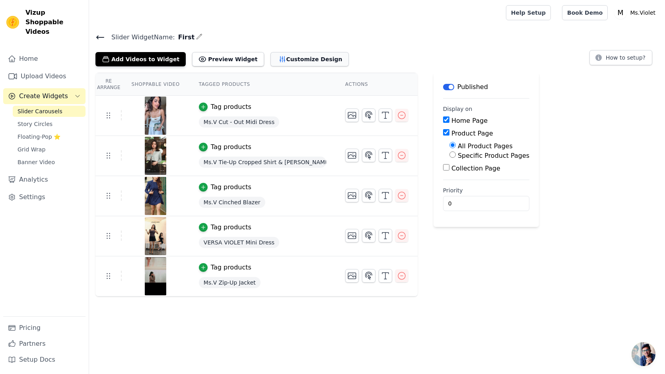
click at [292, 59] on button "Customize Design" at bounding box center [309, 59] width 78 height 14
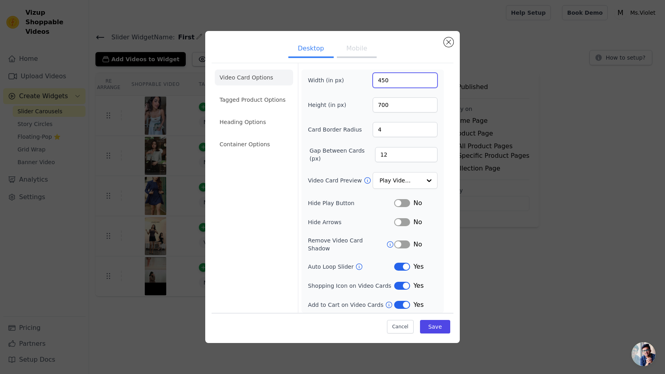
click at [396, 85] on input "450" at bounding box center [404, 80] width 65 height 15
type input "400"
click at [435, 326] on button "Save" at bounding box center [435, 327] width 30 height 14
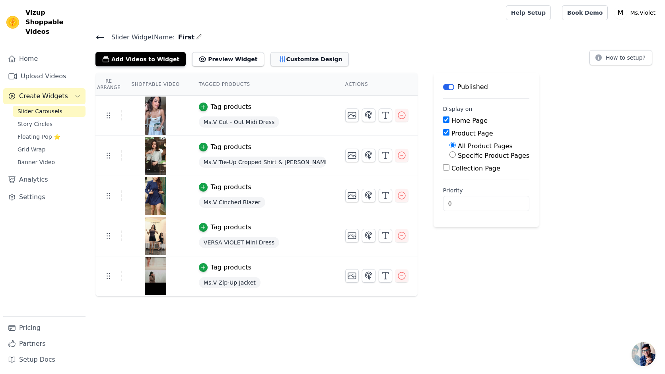
click at [285, 64] on button "Customize Design" at bounding box center [309, 59] width 78 height 14
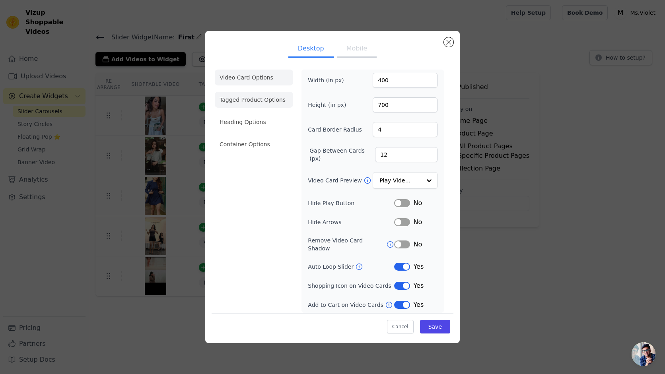
click at [237, 103] on li "Tagged Product Options" at bounding box center [254, 100] width 78 height 16
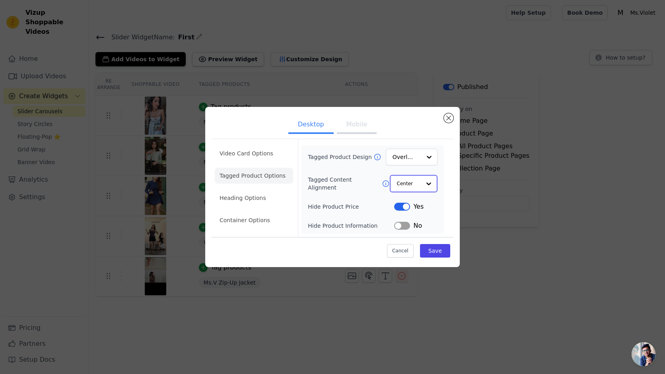
click at [418, 186] on input "Tagged Content Alignment" at bounding box center [409, 184] width 24 height 16
click at [418, 219] on div "Left" at bounding box center [413, 219] width 47 height 17
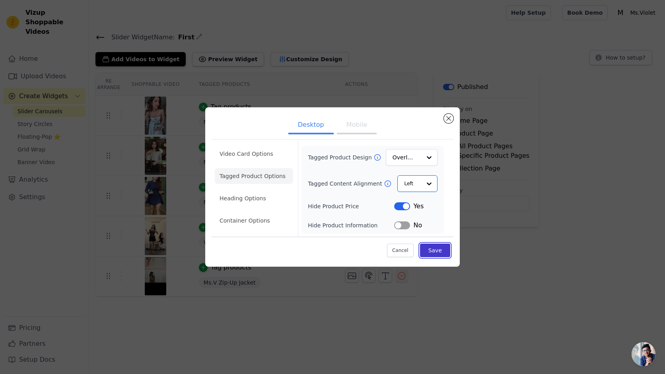
click at [434, 248] on button "Save" at bounding box center [435, 251] width 30 height 14
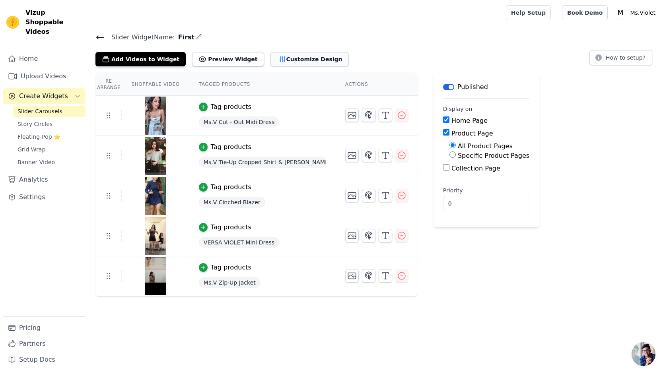
click at [281, 58] on button "Customize Design" at bounding box center [309, 59] width 78 height 14
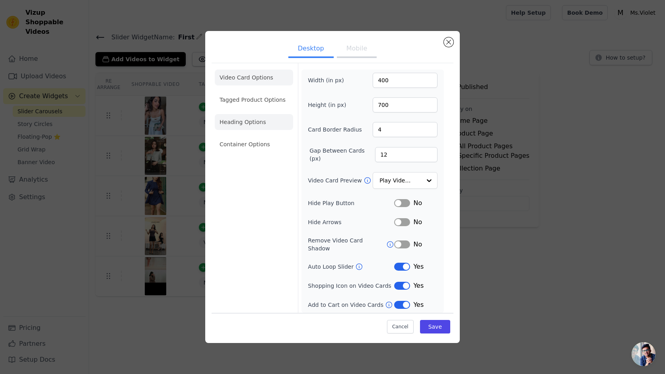
click at [257, 119] on li "Heading Options" at bounding box center [254, 122] width 78 height 16
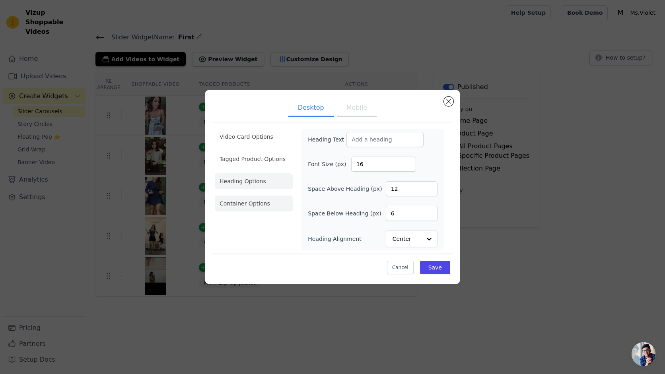
click at [263, 204] on li "Container Options" at bounding box center [254, 204] width 78 height 16
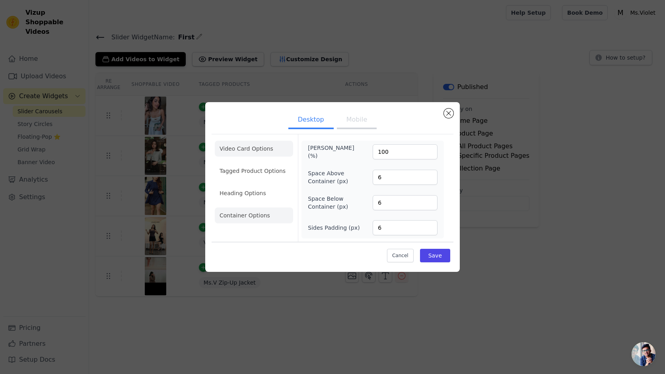
click at [232, 152] on li "Video Card Options" at bounding box center [254, 149] width 78 height 16
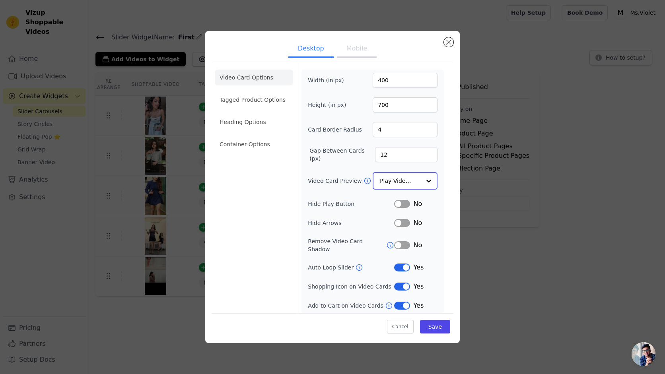
click at [397, 187] on input "Video Card Preview" at bounding box center [400, 181] width 41 height 16
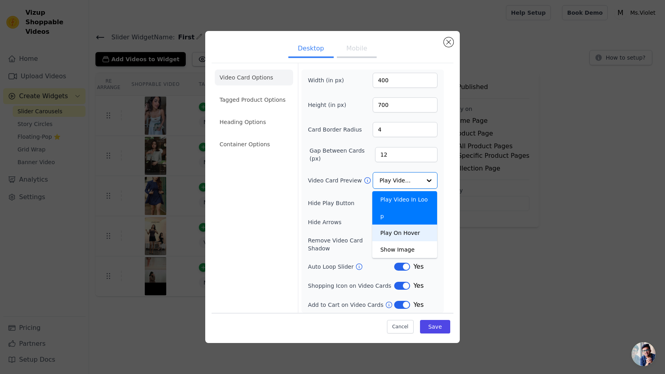
click at [318, 172] on div "Width (in px) 400 Height (in px) 700 Card Border Radius 4 Gap Between Cards (px…" at bounding box center [373, 191] width 130 height 237
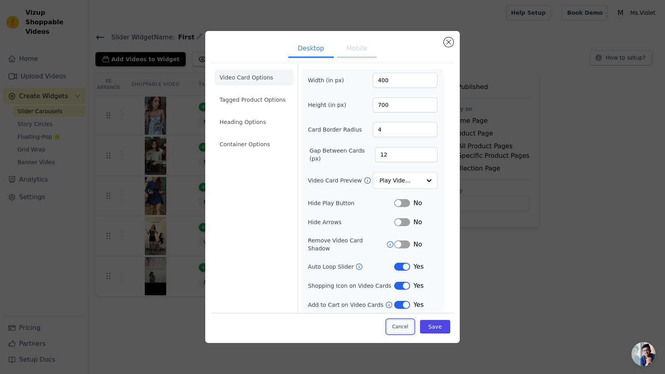
click at [395, 323] on button "Cancel" at bounding box center [400, 327] width 27 height 14
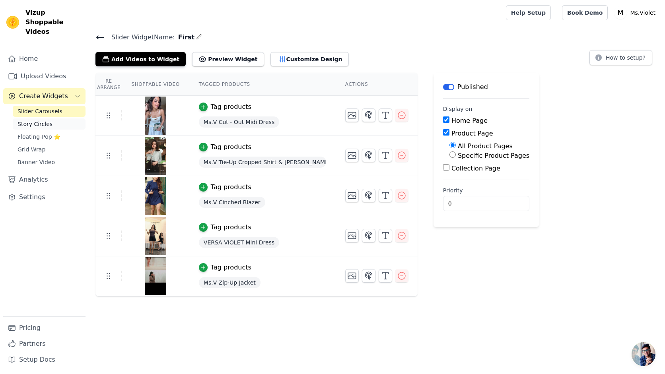
click at [46, 120] on span "Story Circles" at bounding box center [34, 124] width 35 height 8
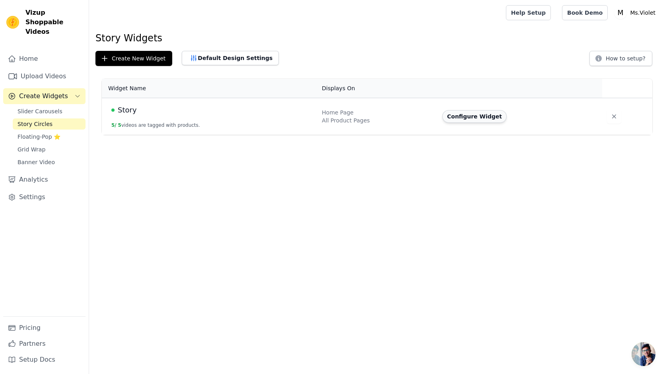
click at [463, 112] on button "Configure Widget" at bounding box center [474, 116] width 64 height 13
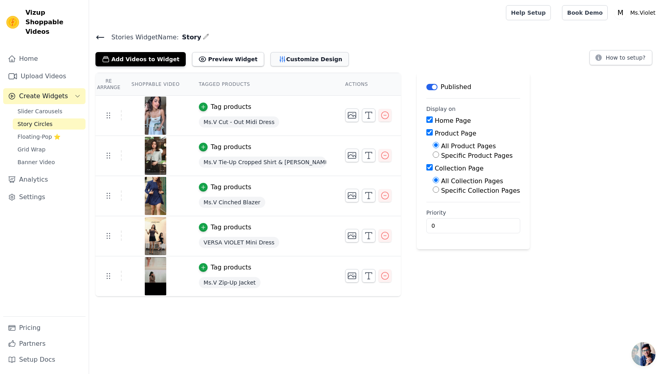
click at [286, 62] on button "Customize Design" at bounding box center [309, 59] width 78 height 14
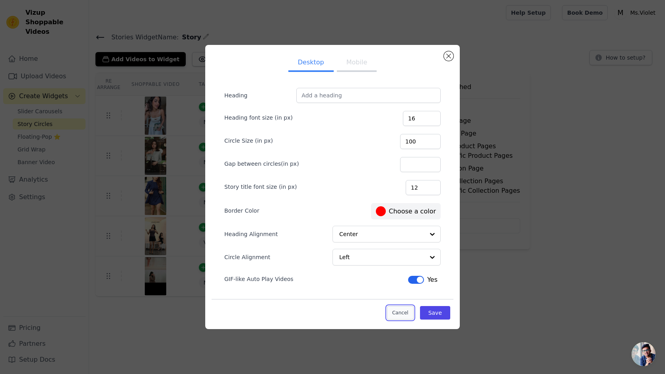
click at [398, 308] on button "Cancel" at bounding box center [400, 313] width 27 height 14
